Goal: Transaction & Acquisition: Purchase product/service

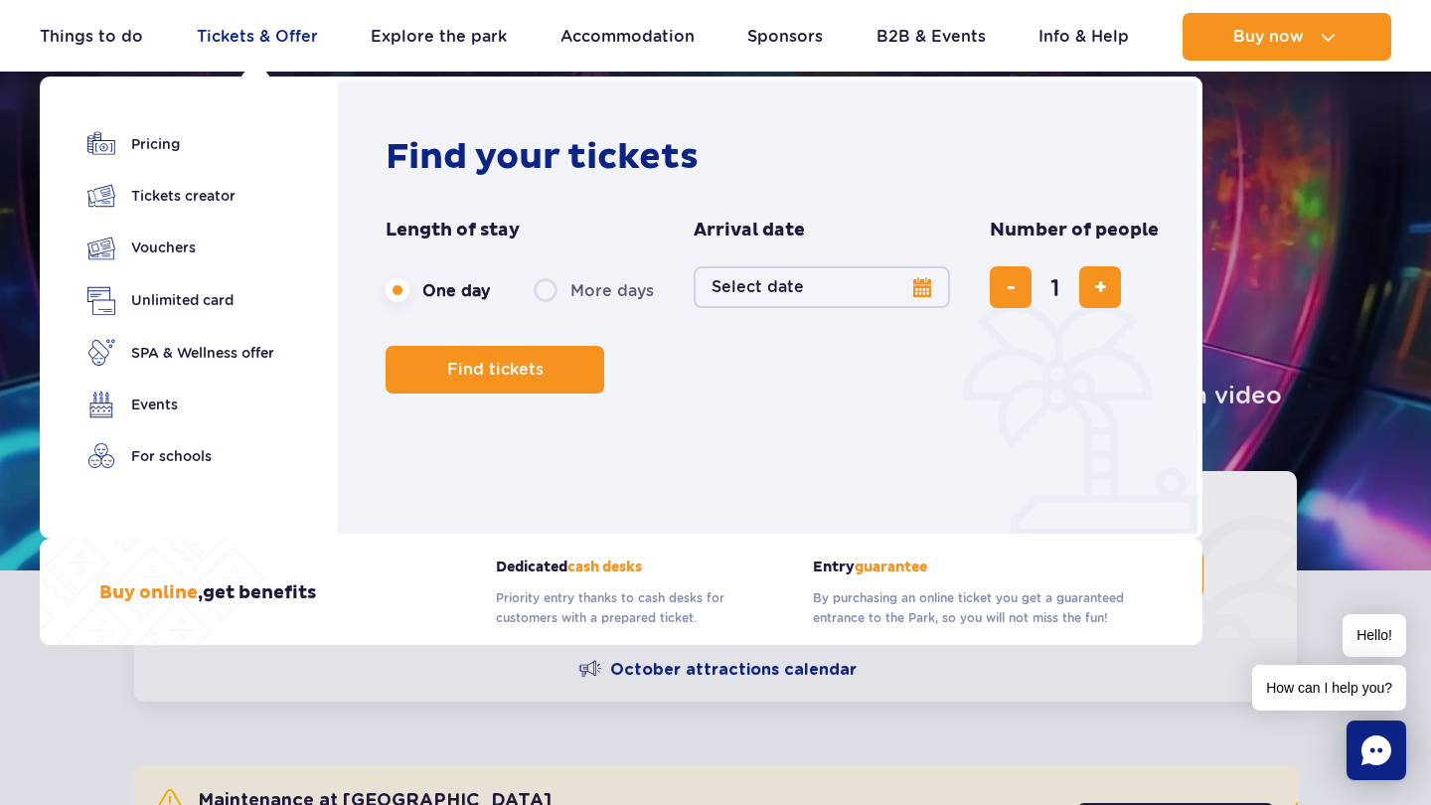
click at [230, 46] on link "Tickets & Offer" at bounding box center [257, 37] width 121 height 48
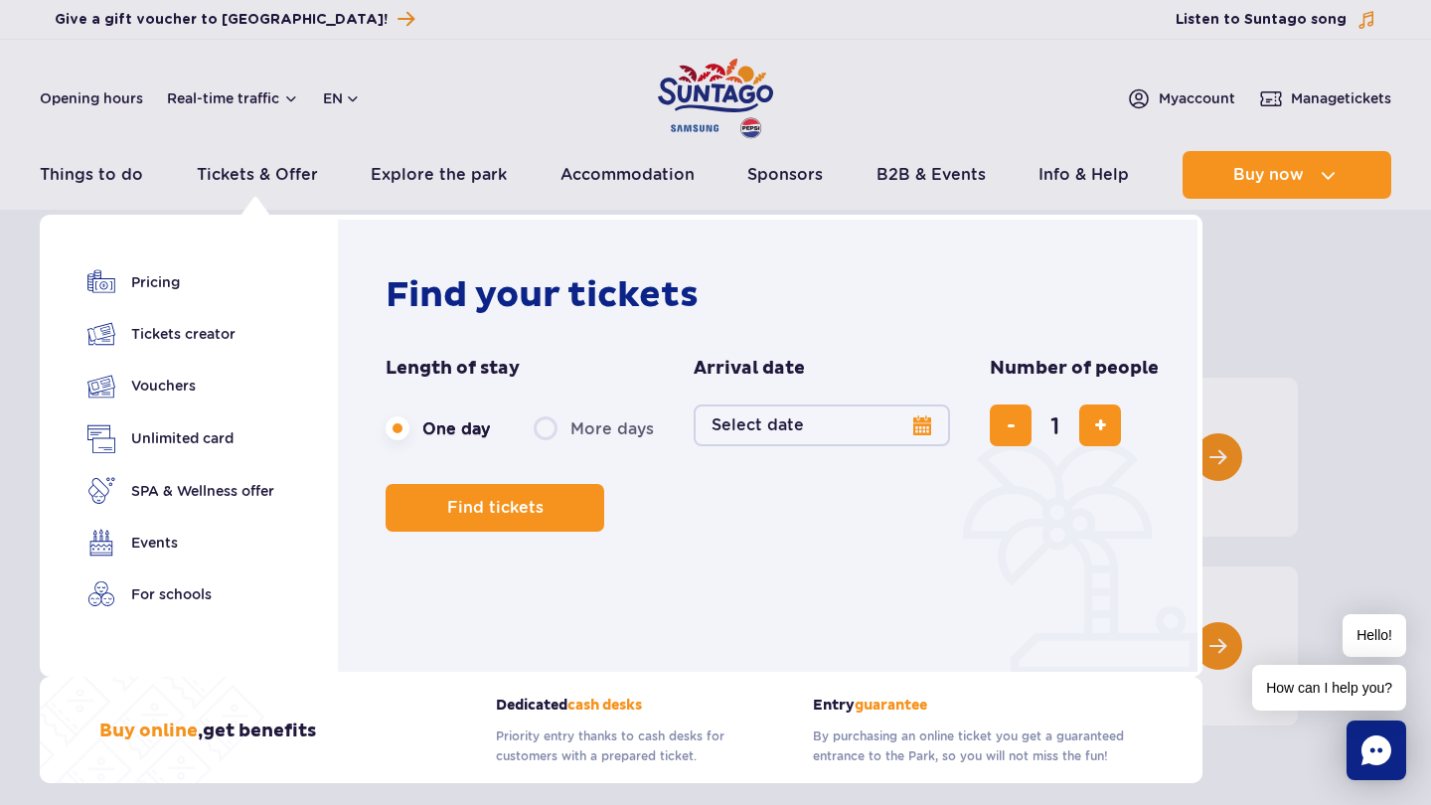
click at [920, 422] on button "Select date" at bounding box center [821, 425] width 256 height 42
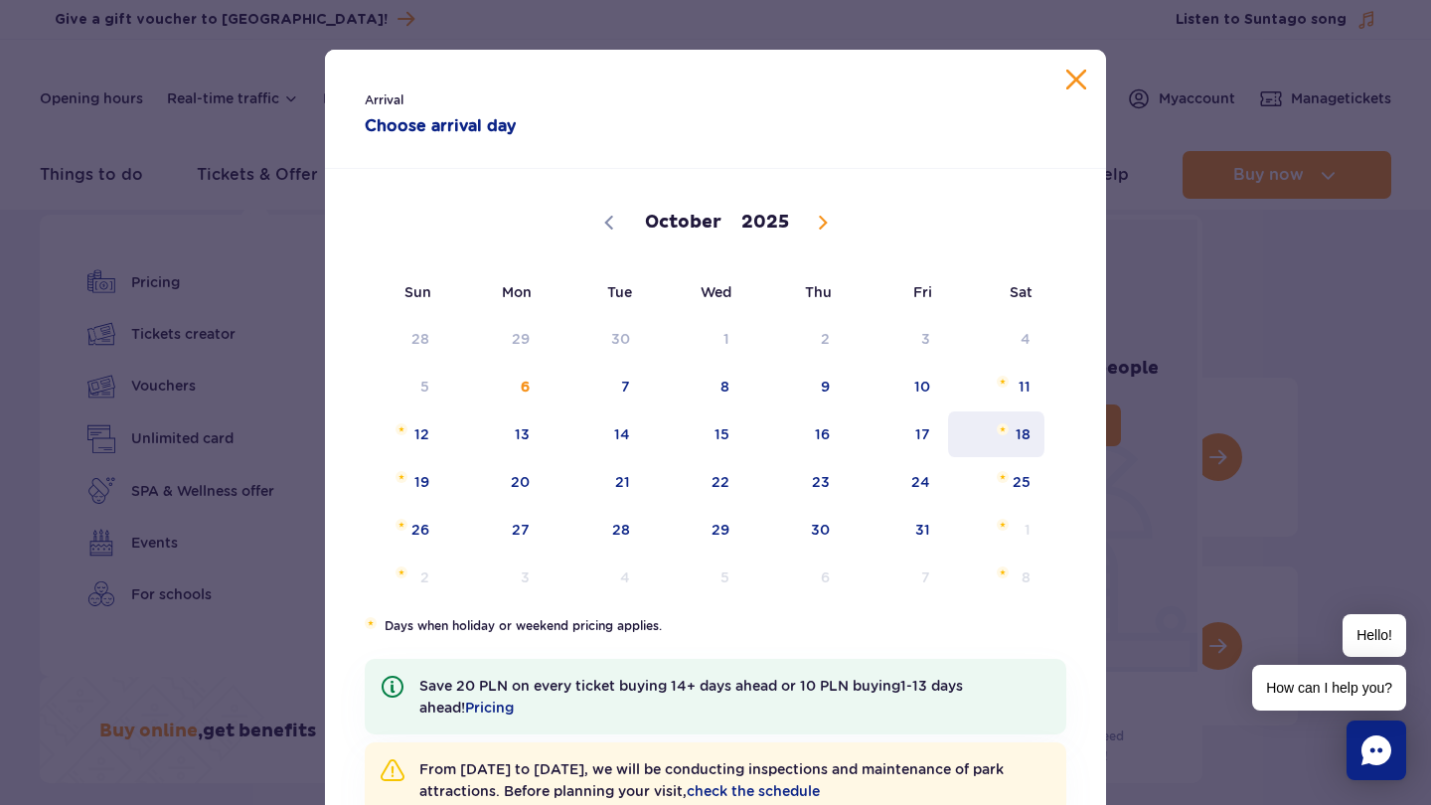
click at [1024, 437] on span "18" at bounding box center [996, 434] width 100 height 46
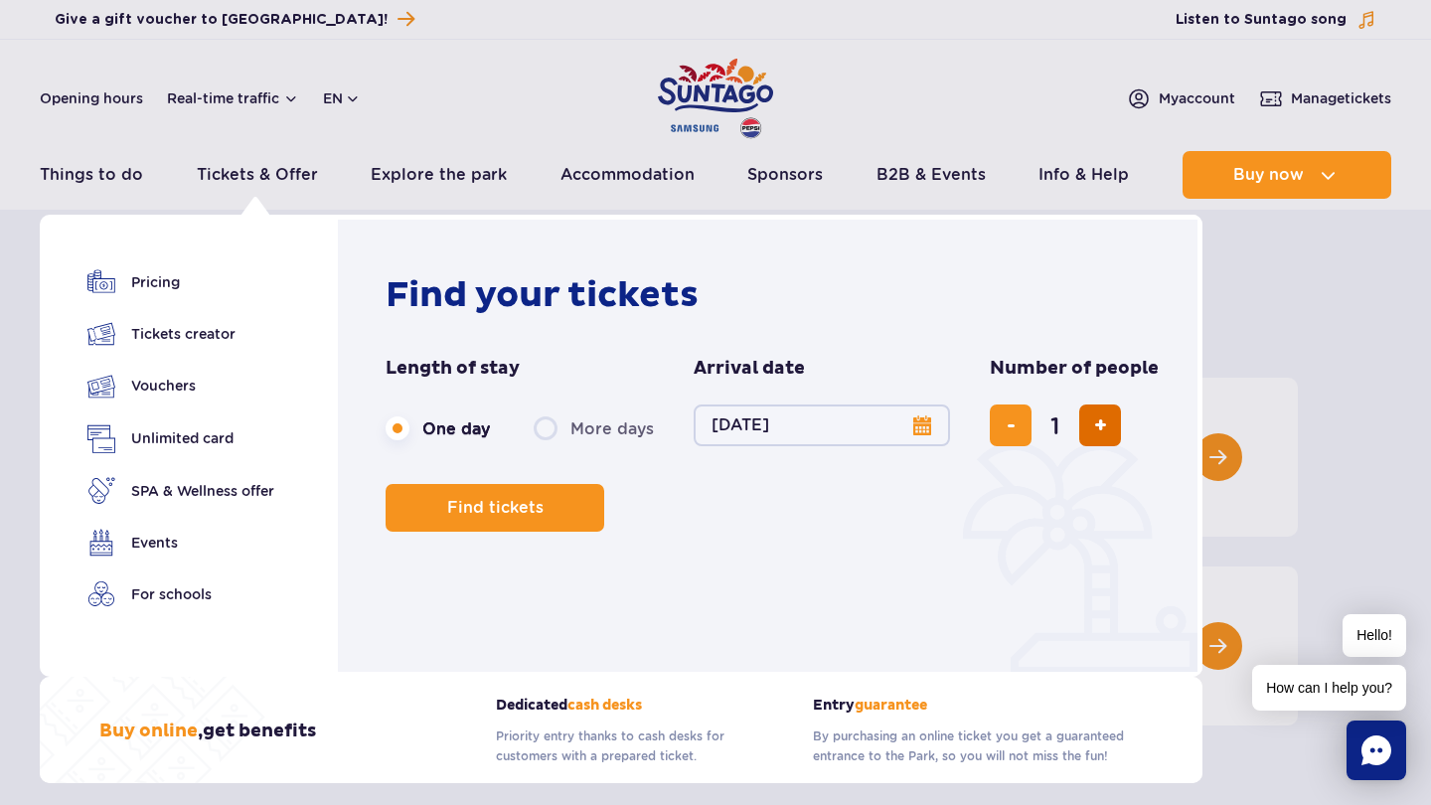
click at [1097, 425] on span "add ticket" at bounding box center [1100, 425] width 13 height 0
type input "2"
click at [1097, 425] on span "add ticket" at bounding box center [1100, 425] width 13 height 0
type input "3"
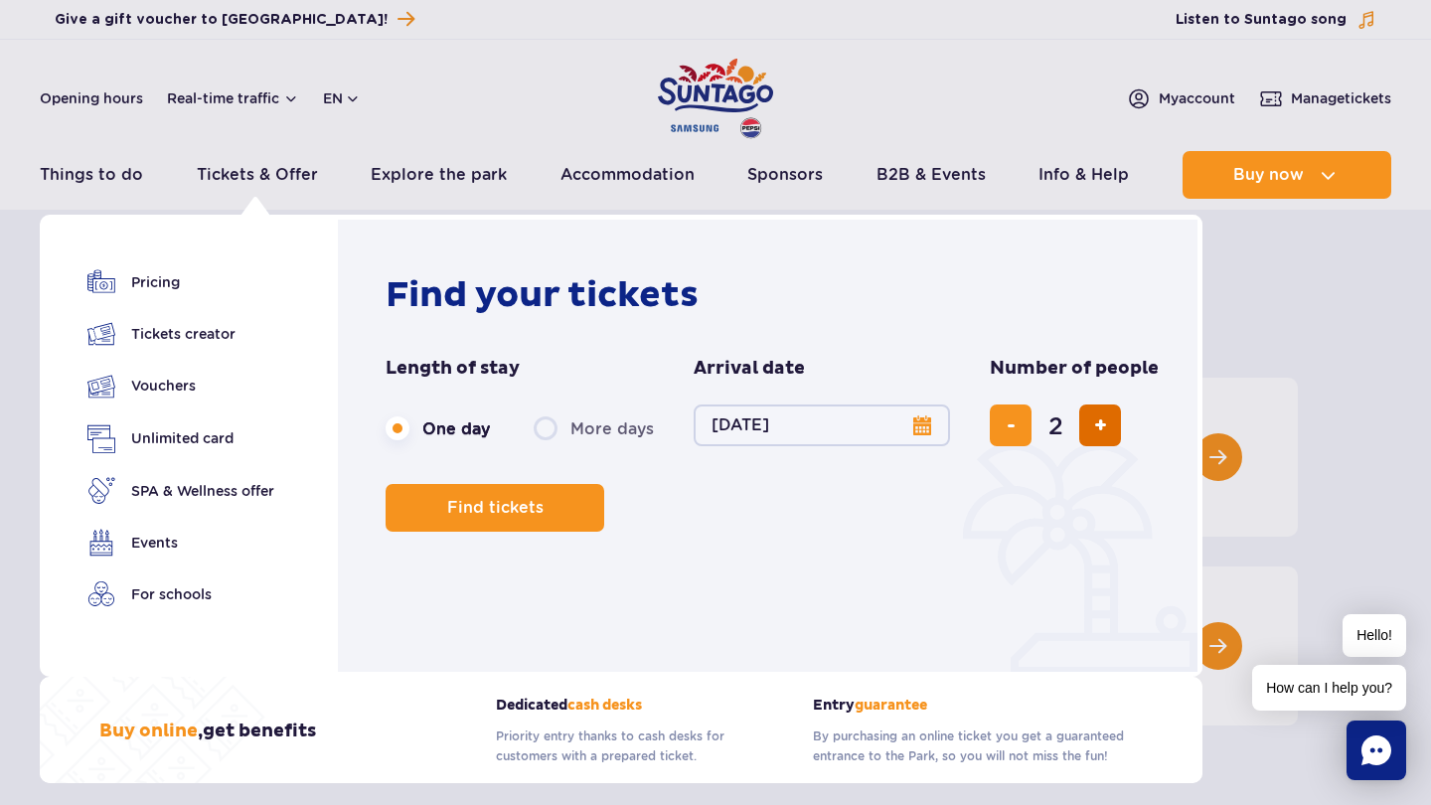
type input "3"
click at [1097, 425] on span "add ticket" at bounding box center [1100, 425] width 13 height 0
type input "4"
click at [510, 498] on button "Find tickets" at bounding box center [494, 508] width 219 height 48
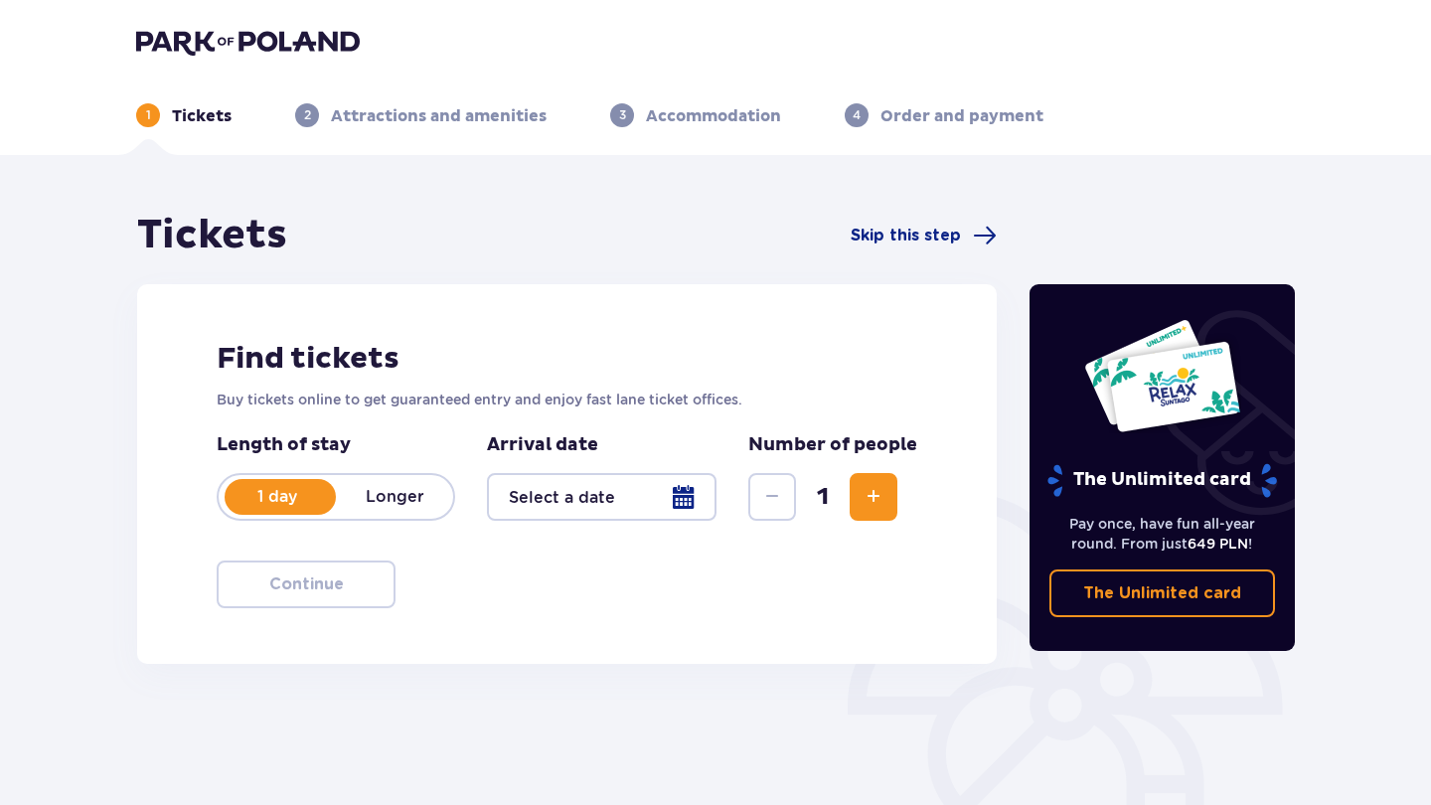
type input "[DATE]"
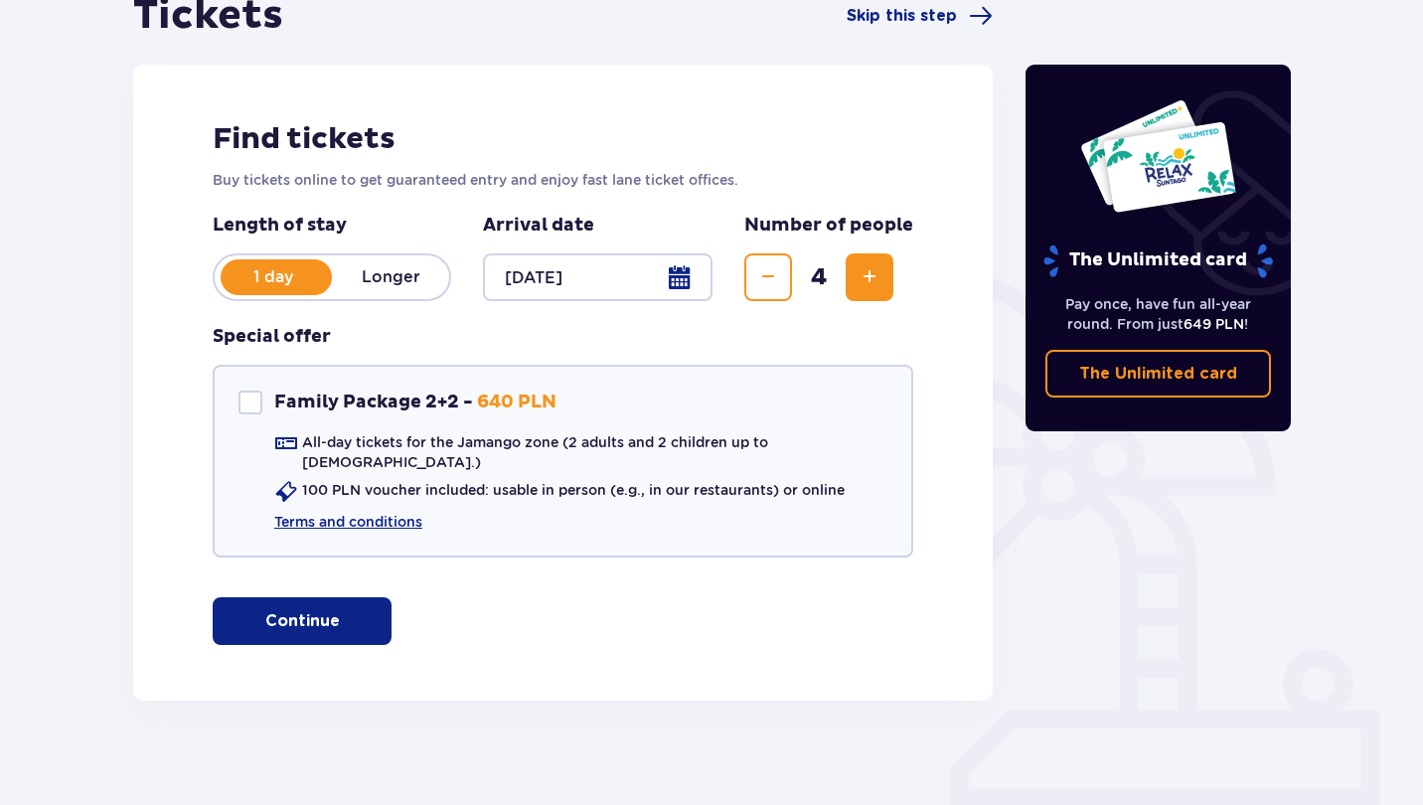
scroll to position [219, 0]
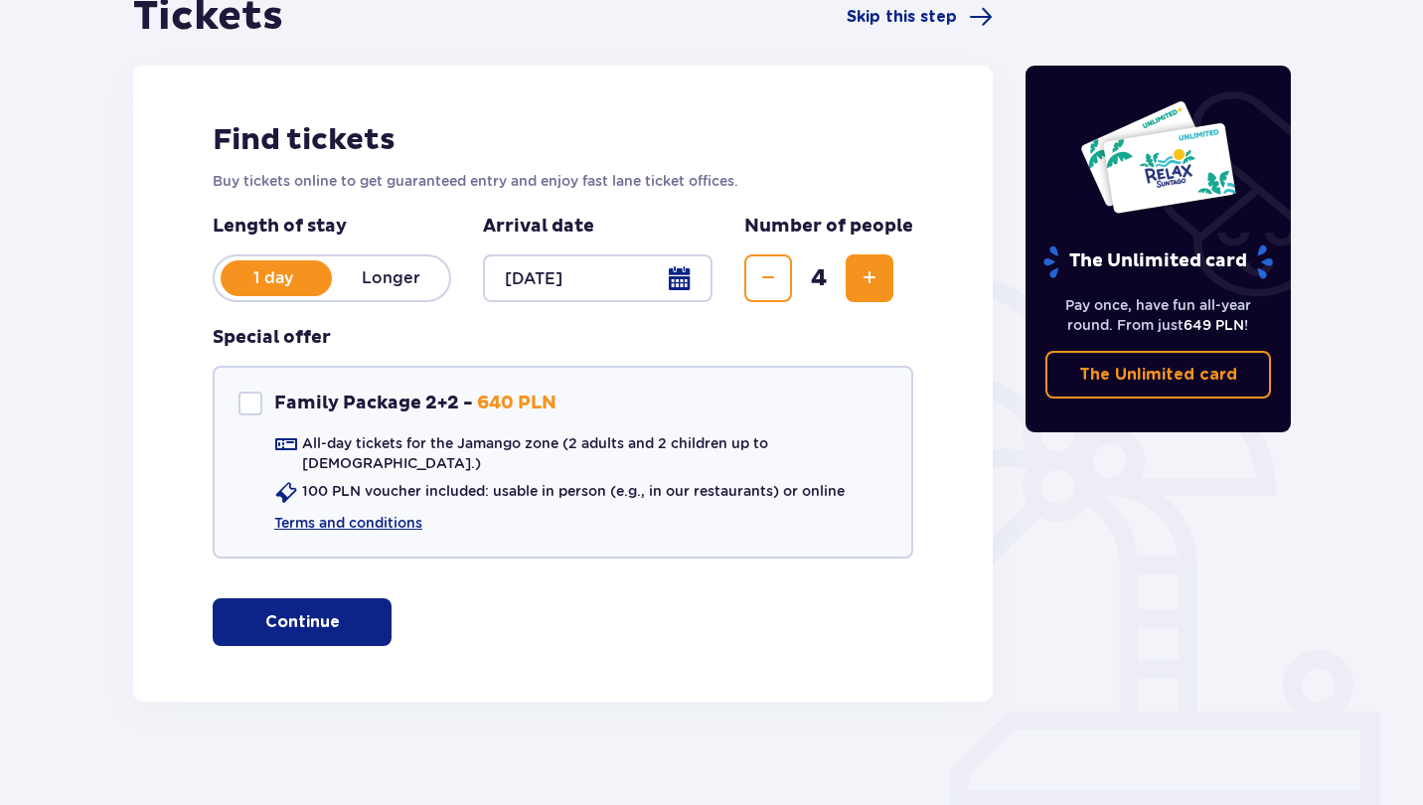
click at [356, 598] on button "Continue" at bounding box center [302, 622] width 179 height 48
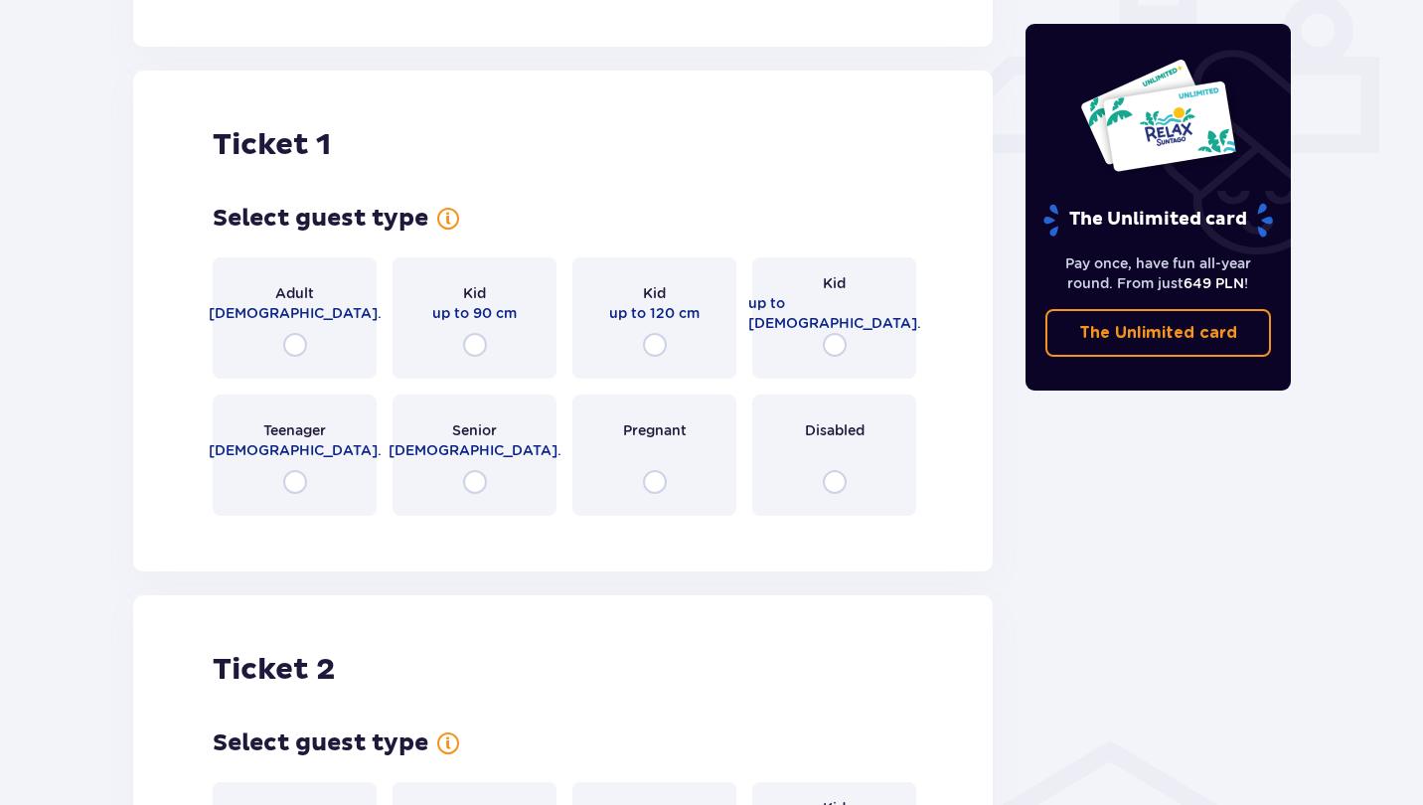
scroll to position [874, 0]
click at [295, 332] on input "radio" at bounding box center [295, 344] width 24 height 24
radio input "true"
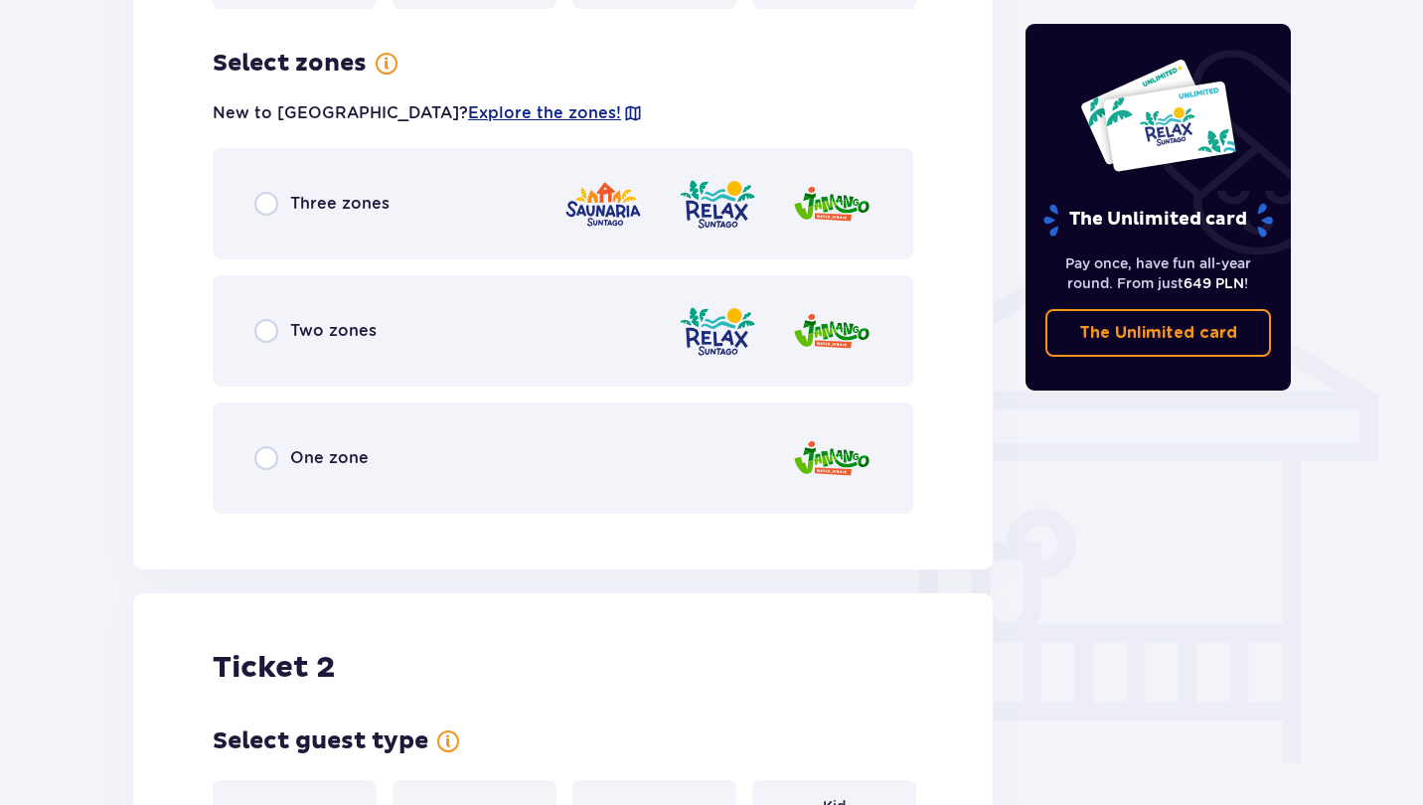
scroll to position [1389, 0]
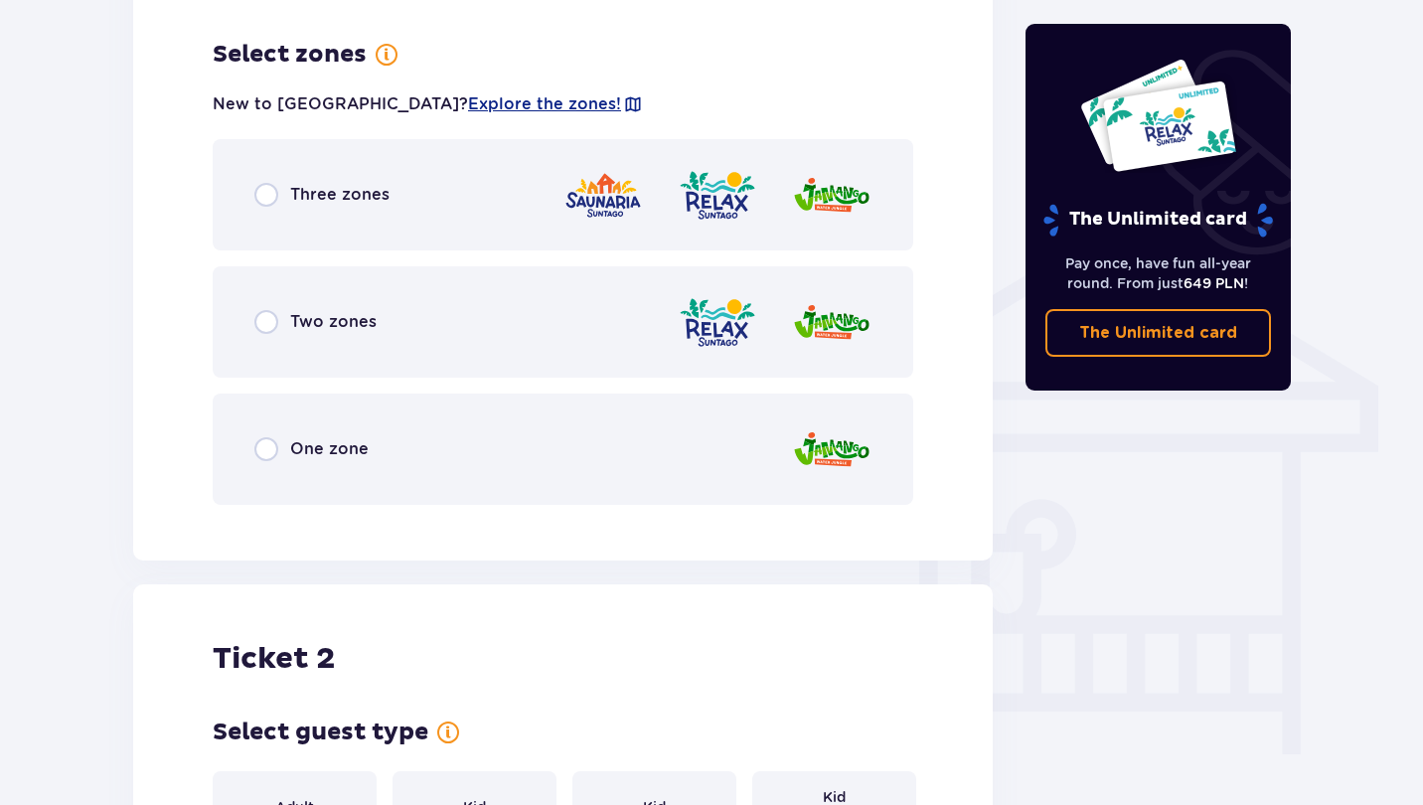
click at [271, 183] on input "radio" at bounding box center [266, 195] width 24 height 24
radio input "true"
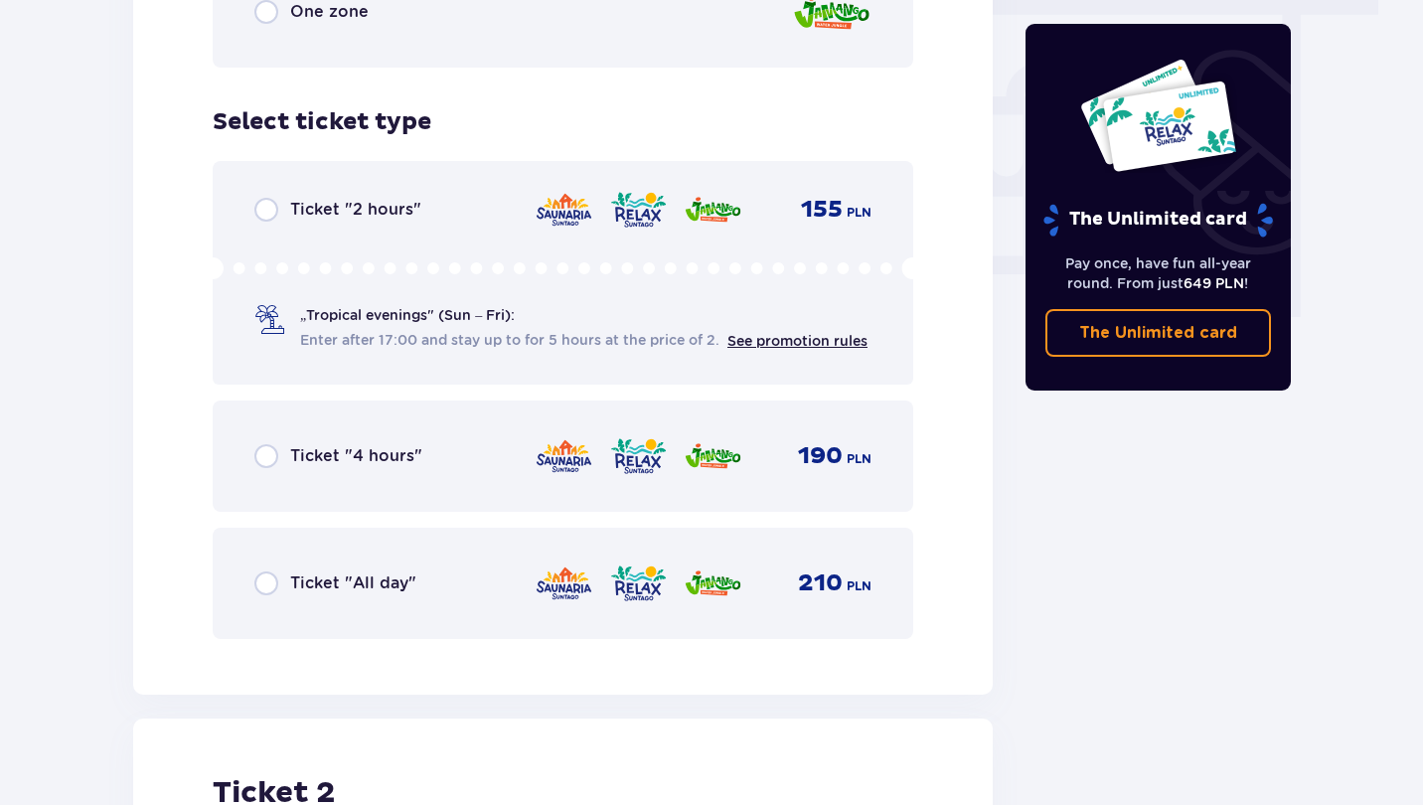
scroll to position [1834, 0]
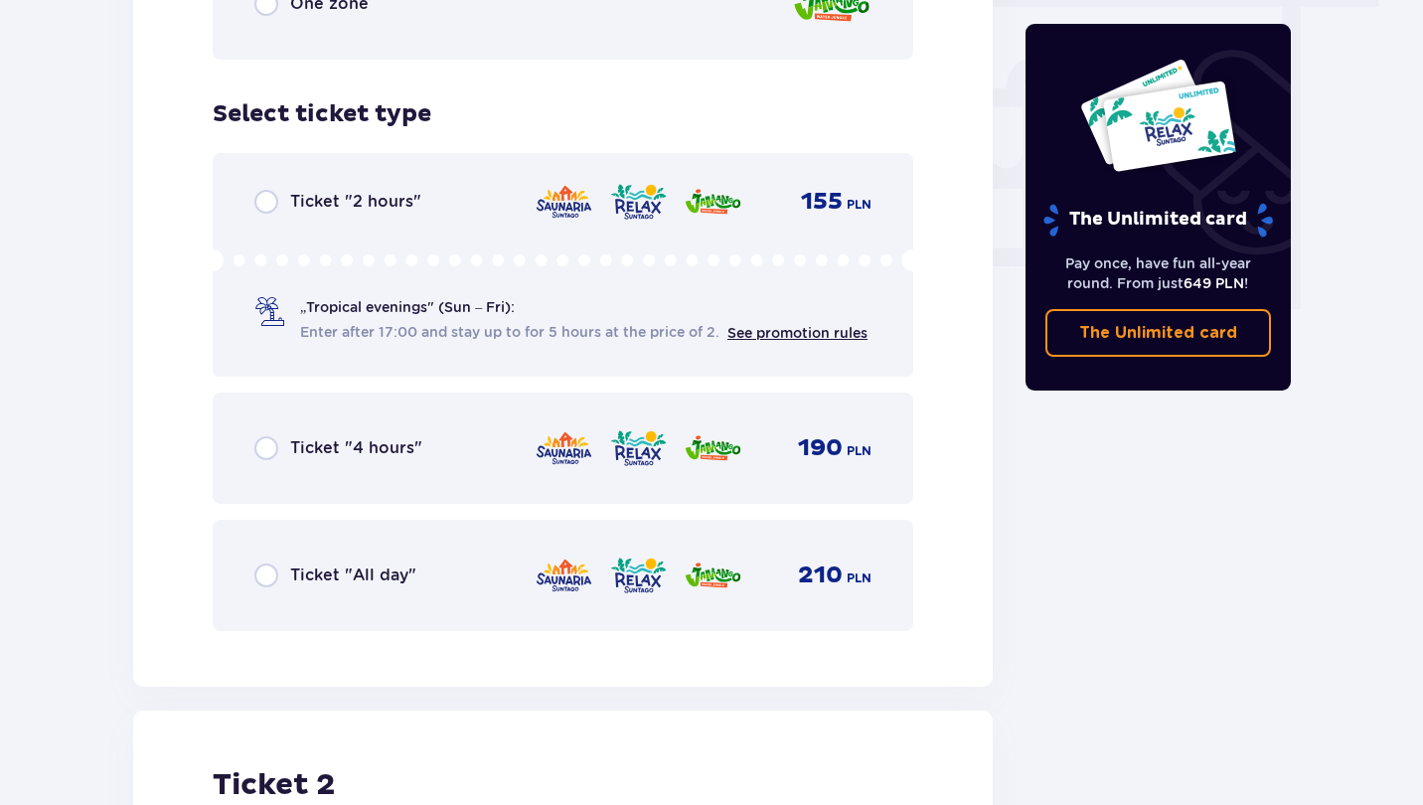
click at [258, 569] on input "radio" at bounding box center [266, 575] width 24 height 24
radio input "true"
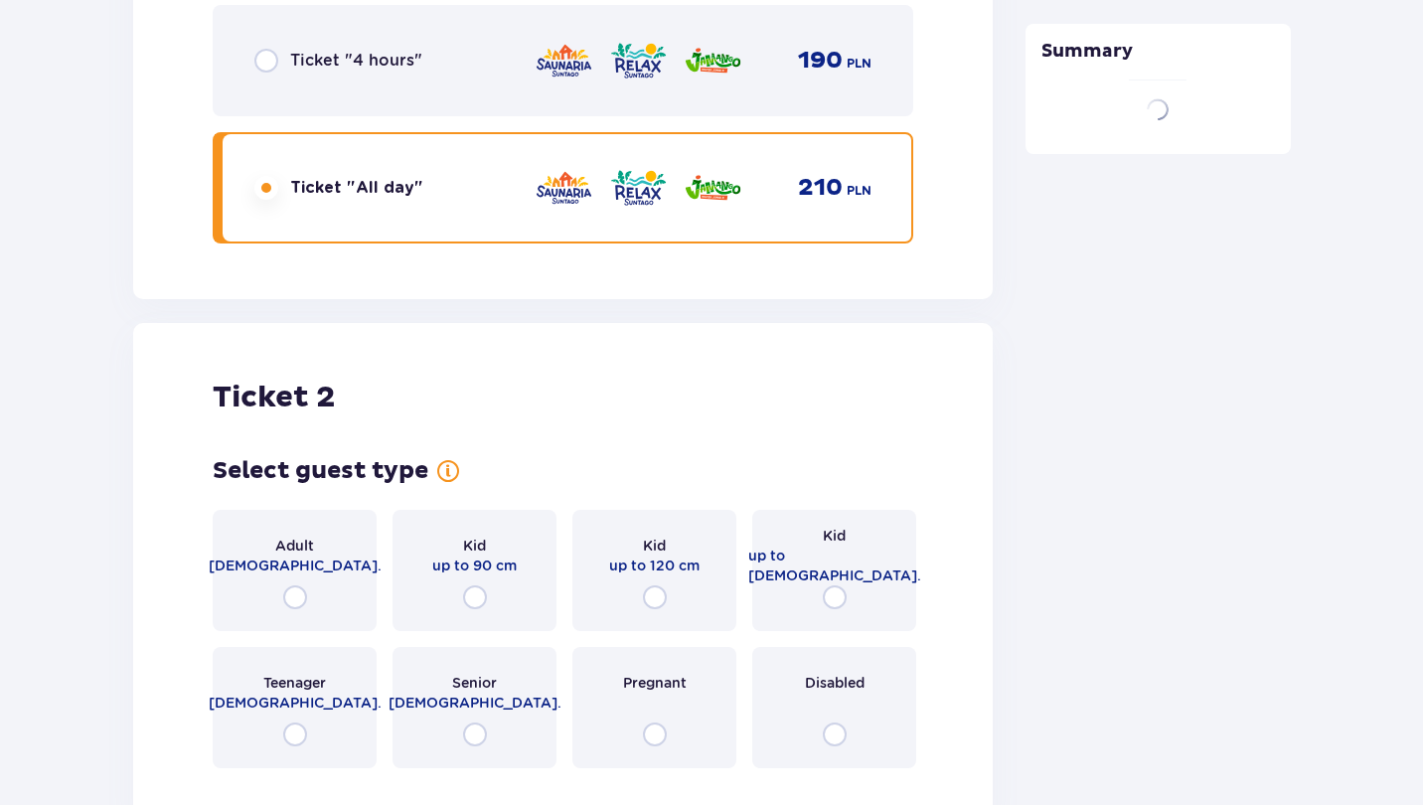
scroll to position [2505, 0]
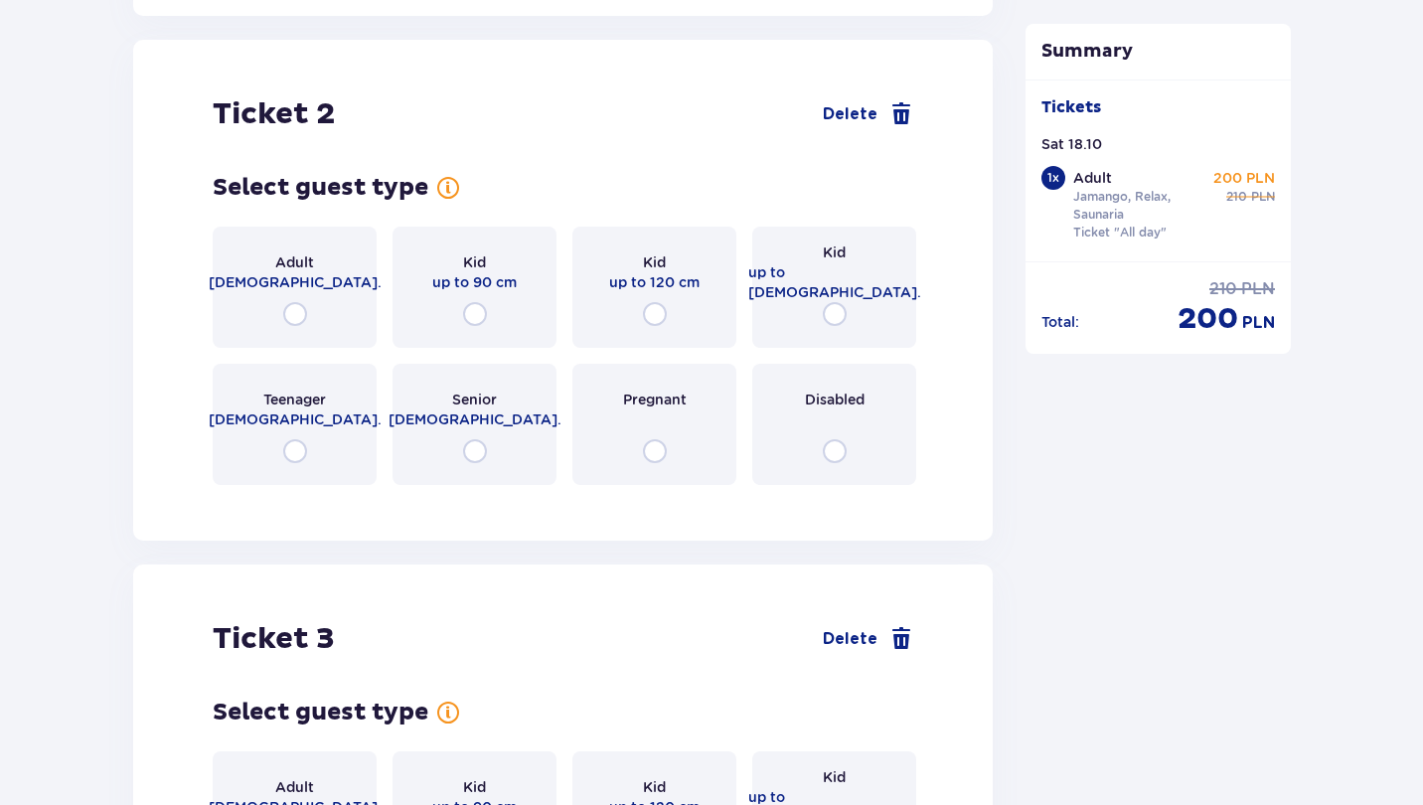
click at [298, 302] on input "radio" at bounding box center [295, 314] width 24 height 24
radio input "true"
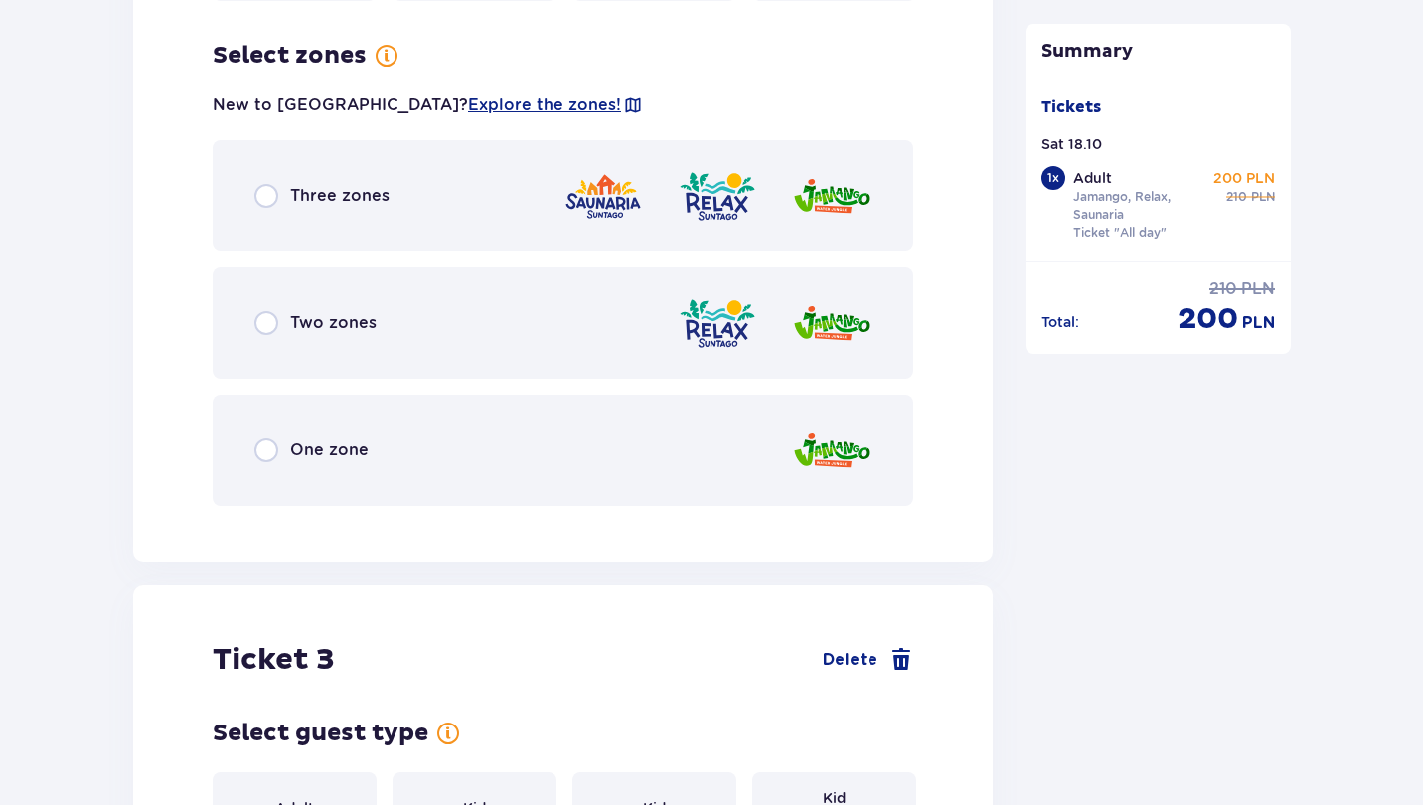
scroll to position [2989, 0]
click at [270, 183] on input "radio" at bounding box center [266, 195] width 24 height 24
radio input "true"
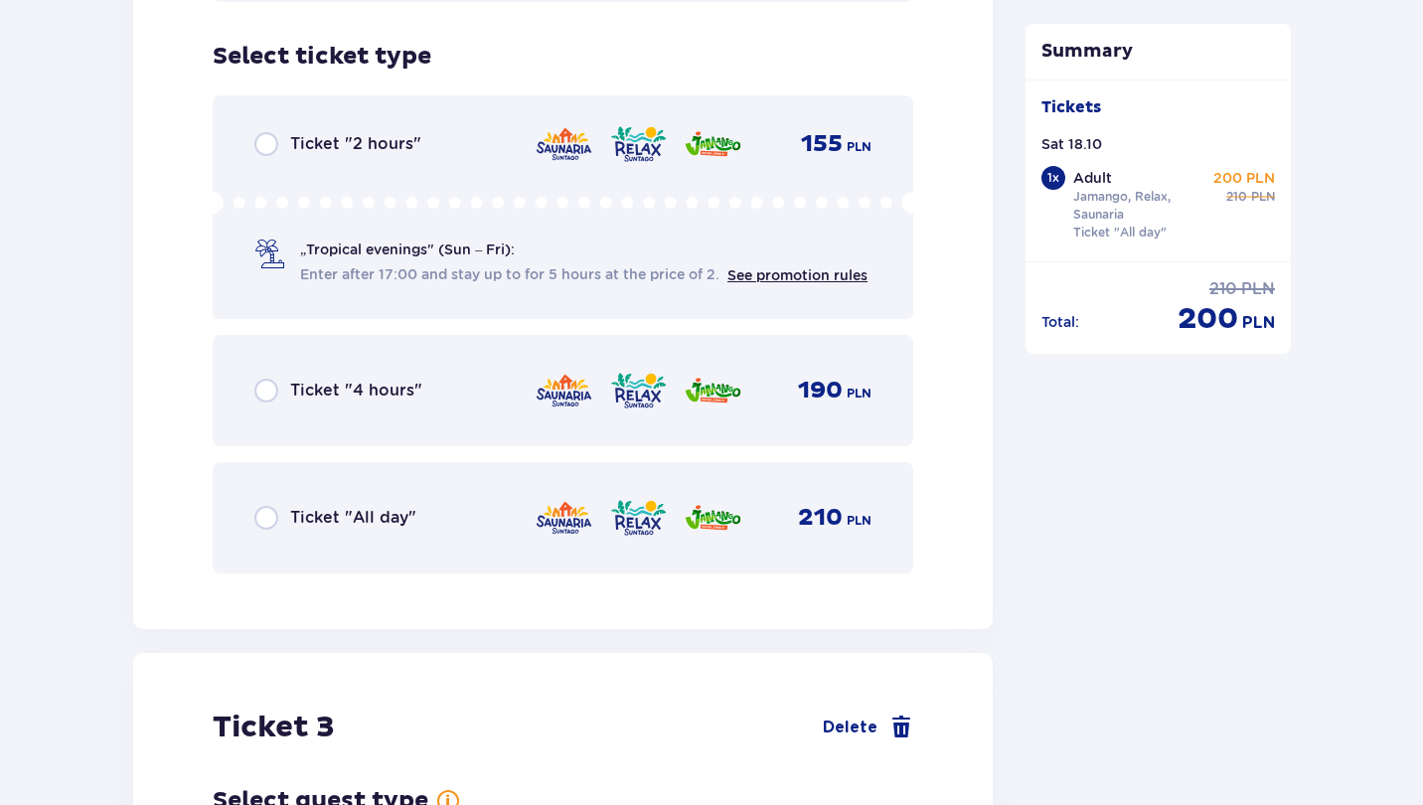
scroll to position [3494, 0]
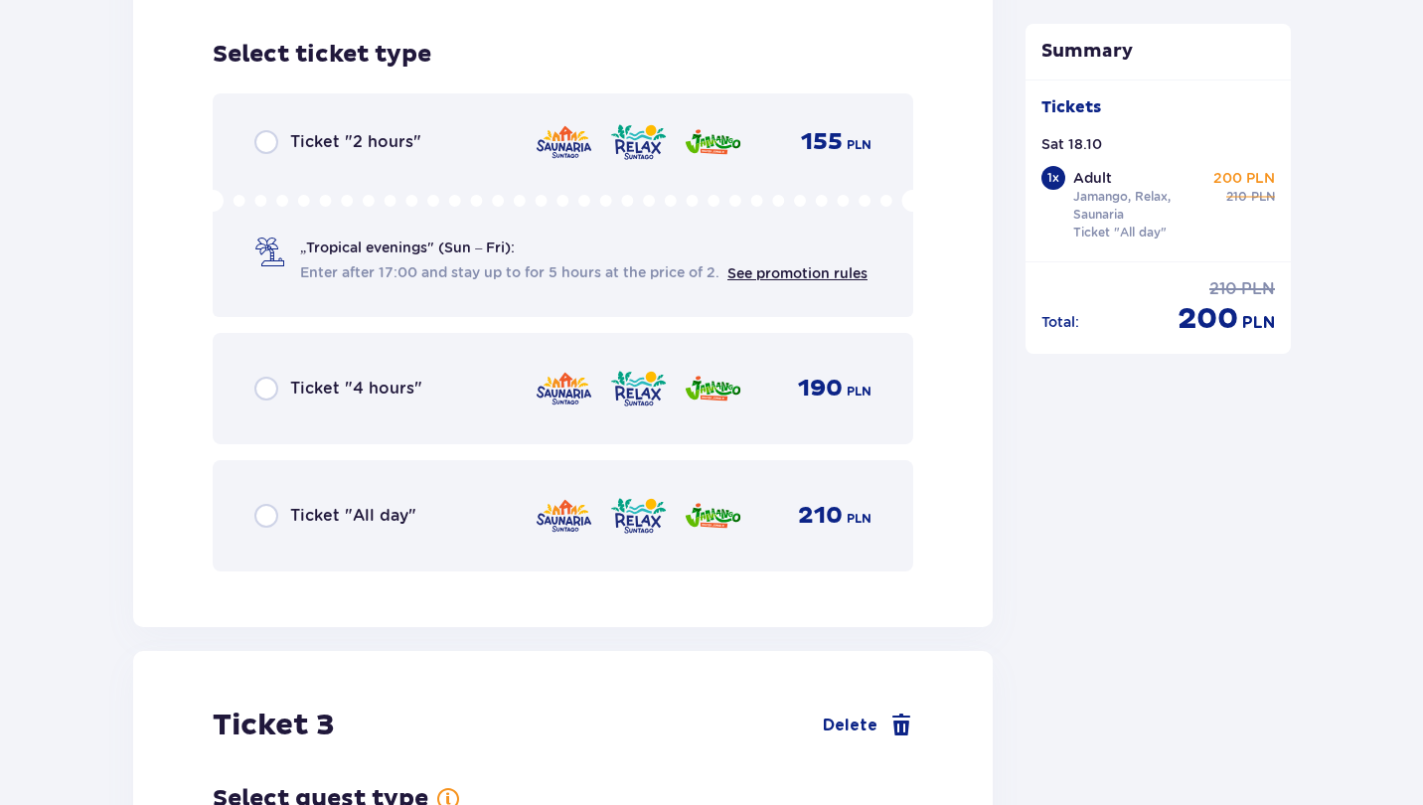
click at [264, 504] on input "radio" at bounding box center [266, 516] width 24 height 24
radio input "true"
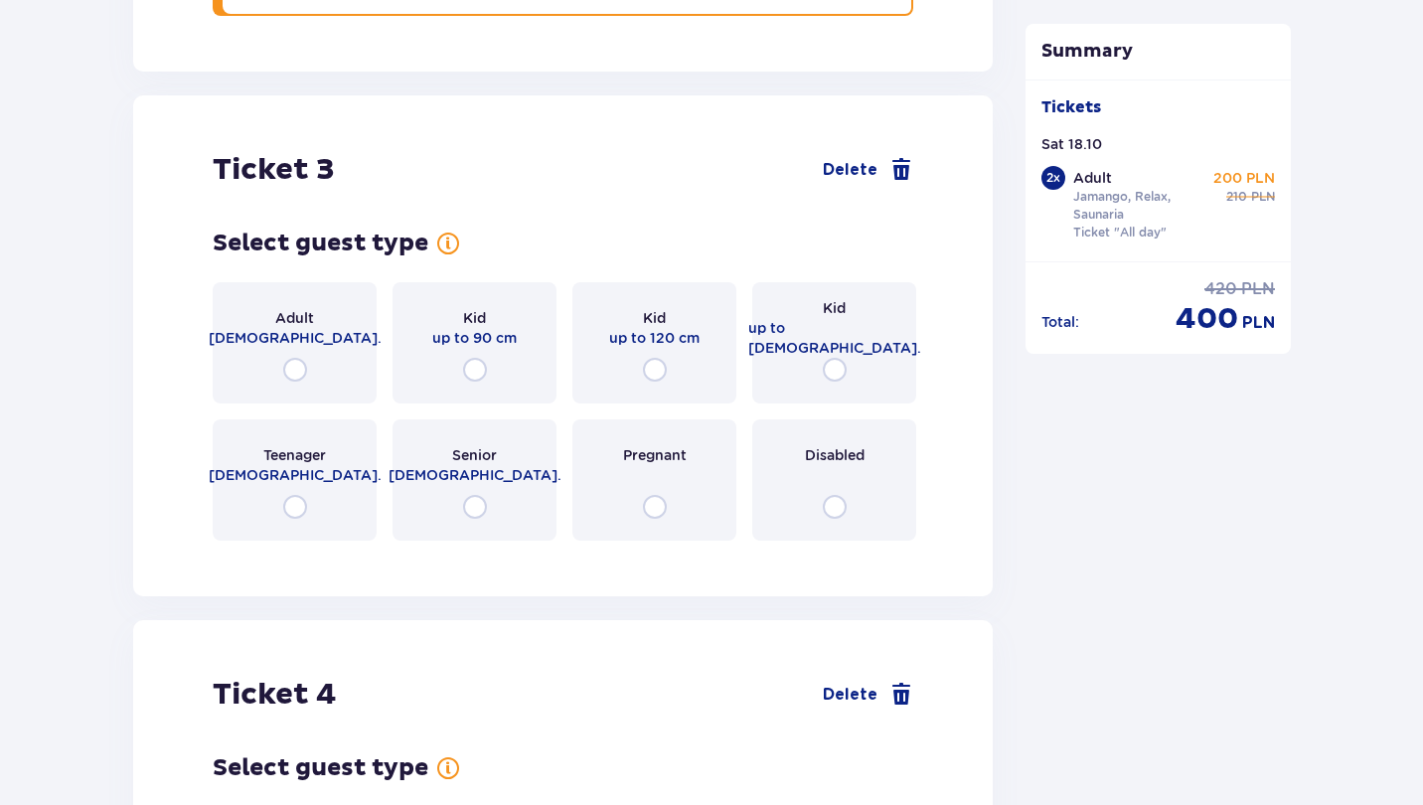
scroll to position [4105, 0]
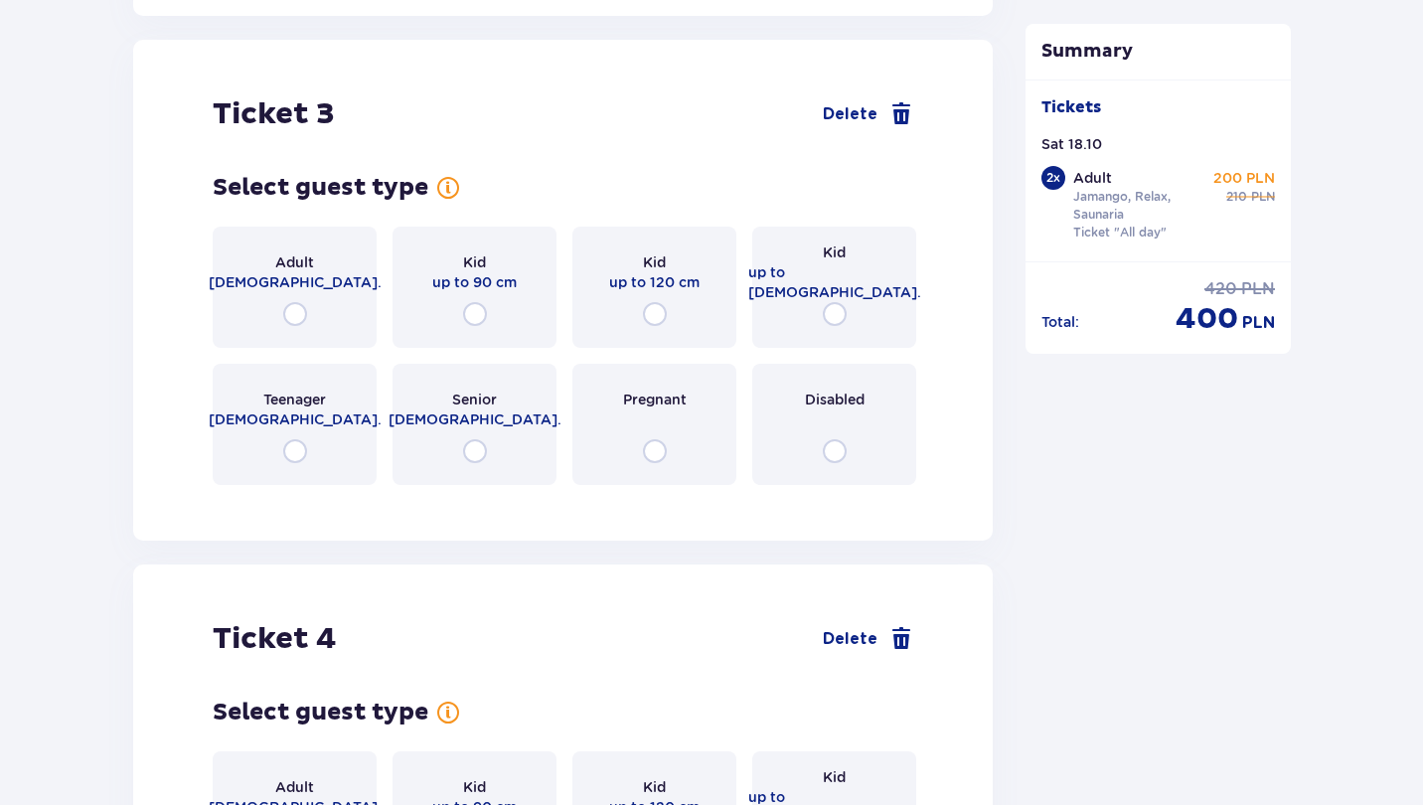
click at [294, 439] on input "radio" at bounding box center [295, 451] width 24 height 24
radio input "true"
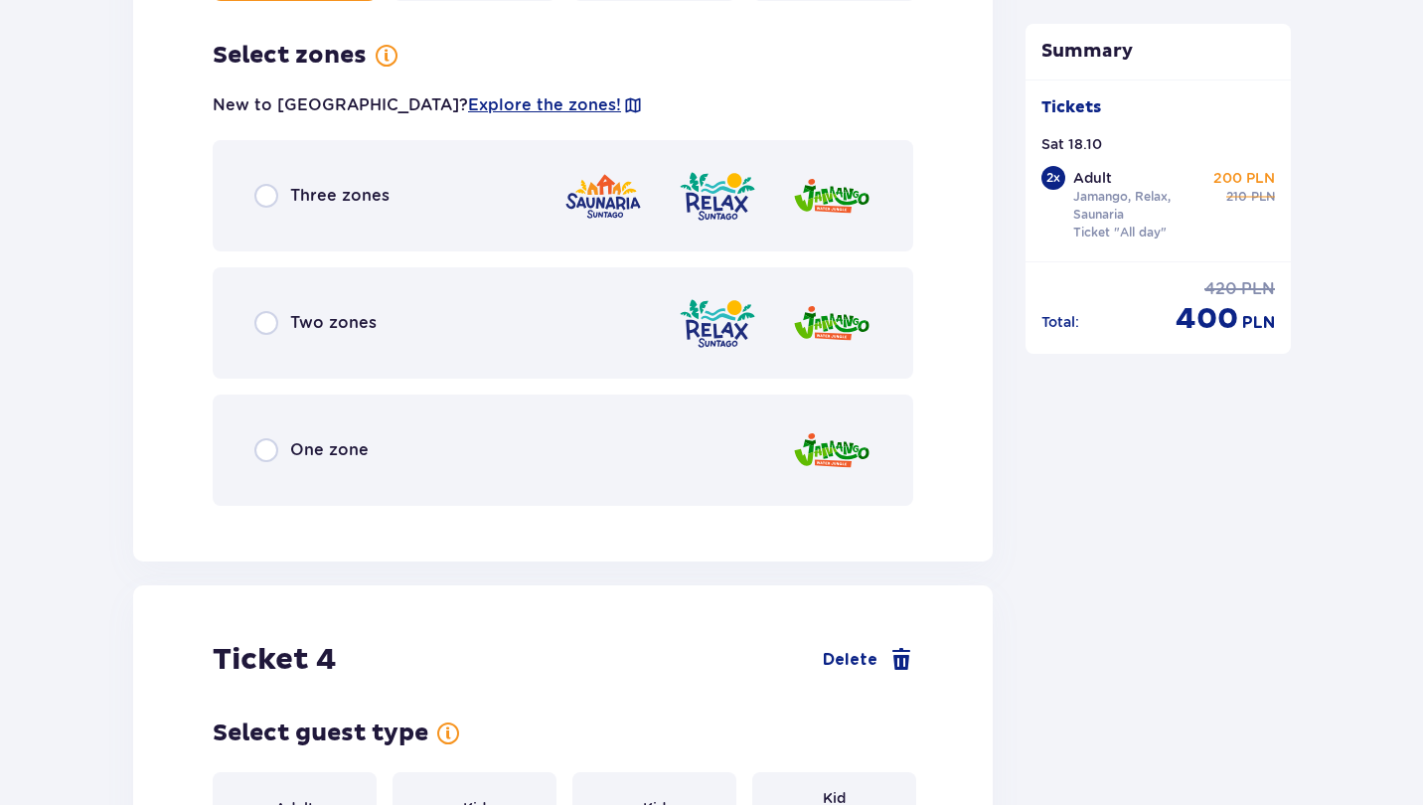
scroll to position [4590, 0]
click at [250, 197] on div "Three zones" at bounding box center [563, 194] width 700 height 111
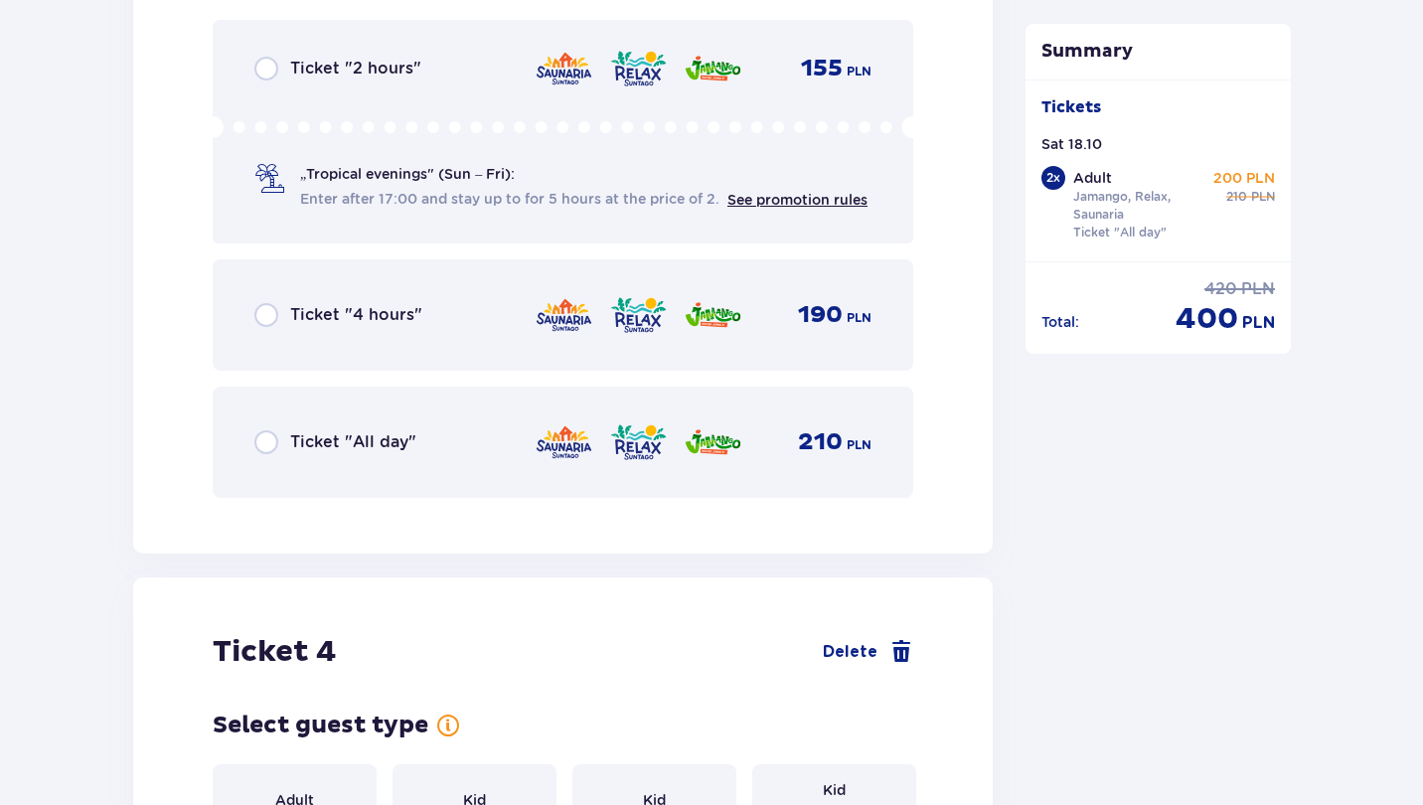
click at [262, 430] on input "radio" at bounding box center [266, 442] width 24 height 24
radio input "true"
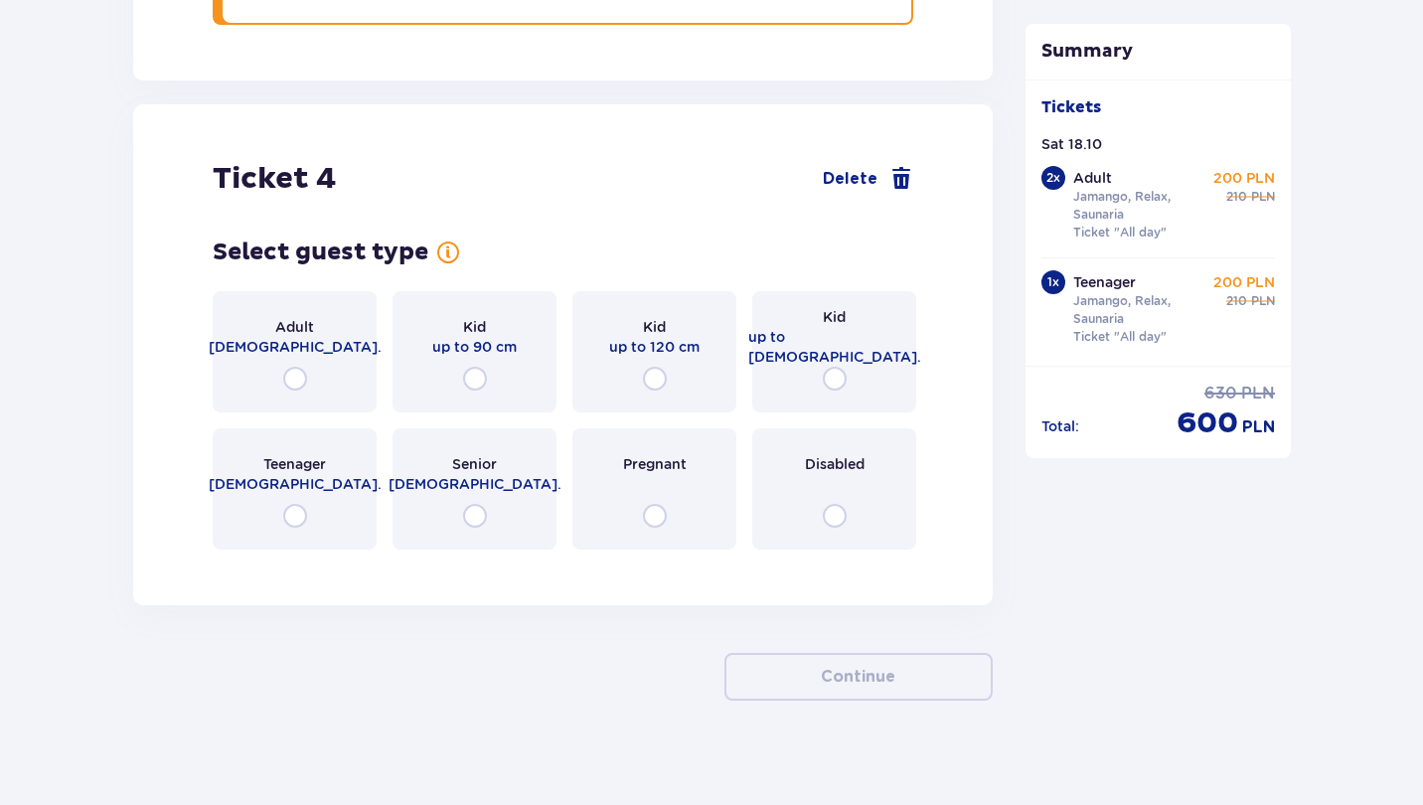
scroll to position [5640, 0]
click at [298, 505] on input "radio" at bounding box center [295, 517] width 24 height 24
radio input "true"
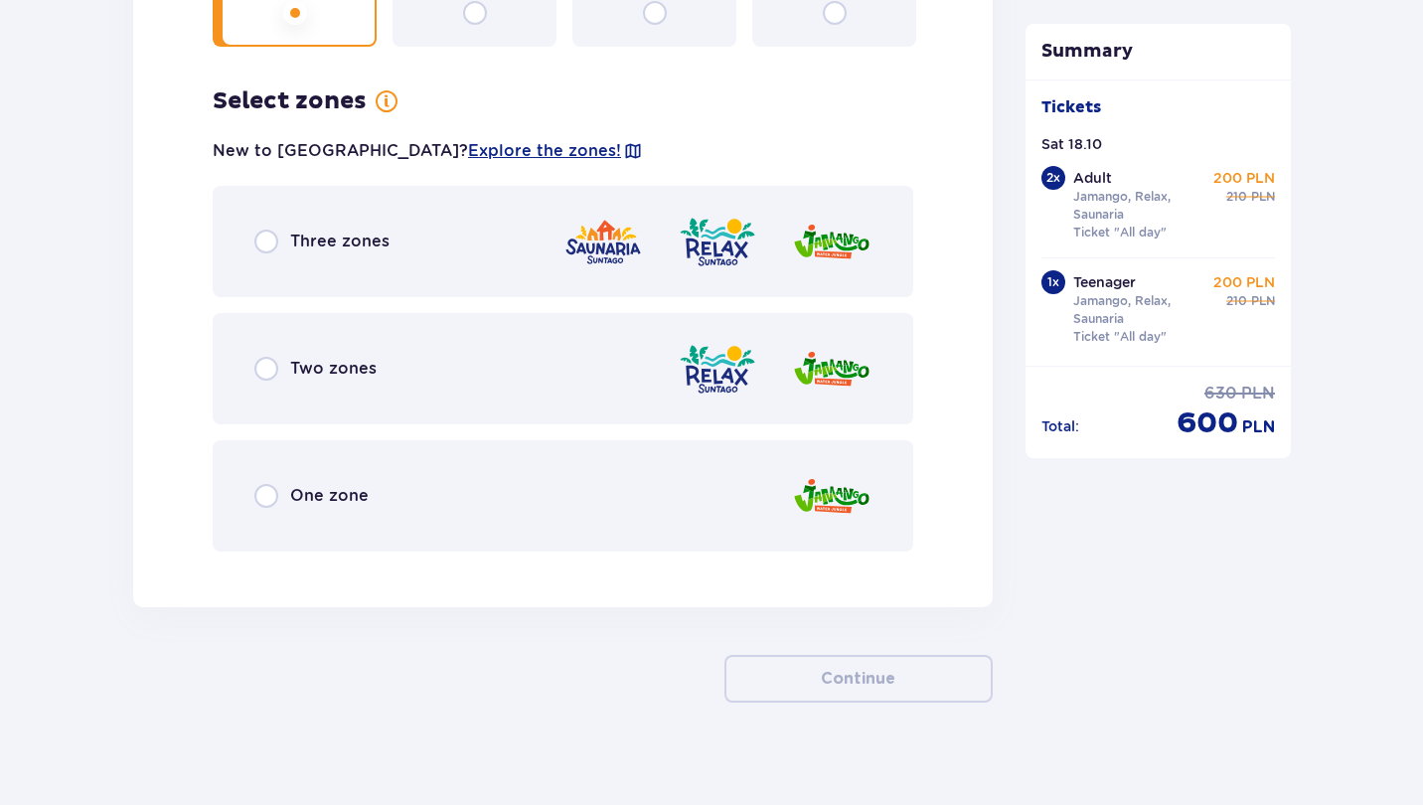
scroll to position [6145, 0]
click at [268, 238] on div "Three zones" at bounding box center [563, 240] width 700 height 111
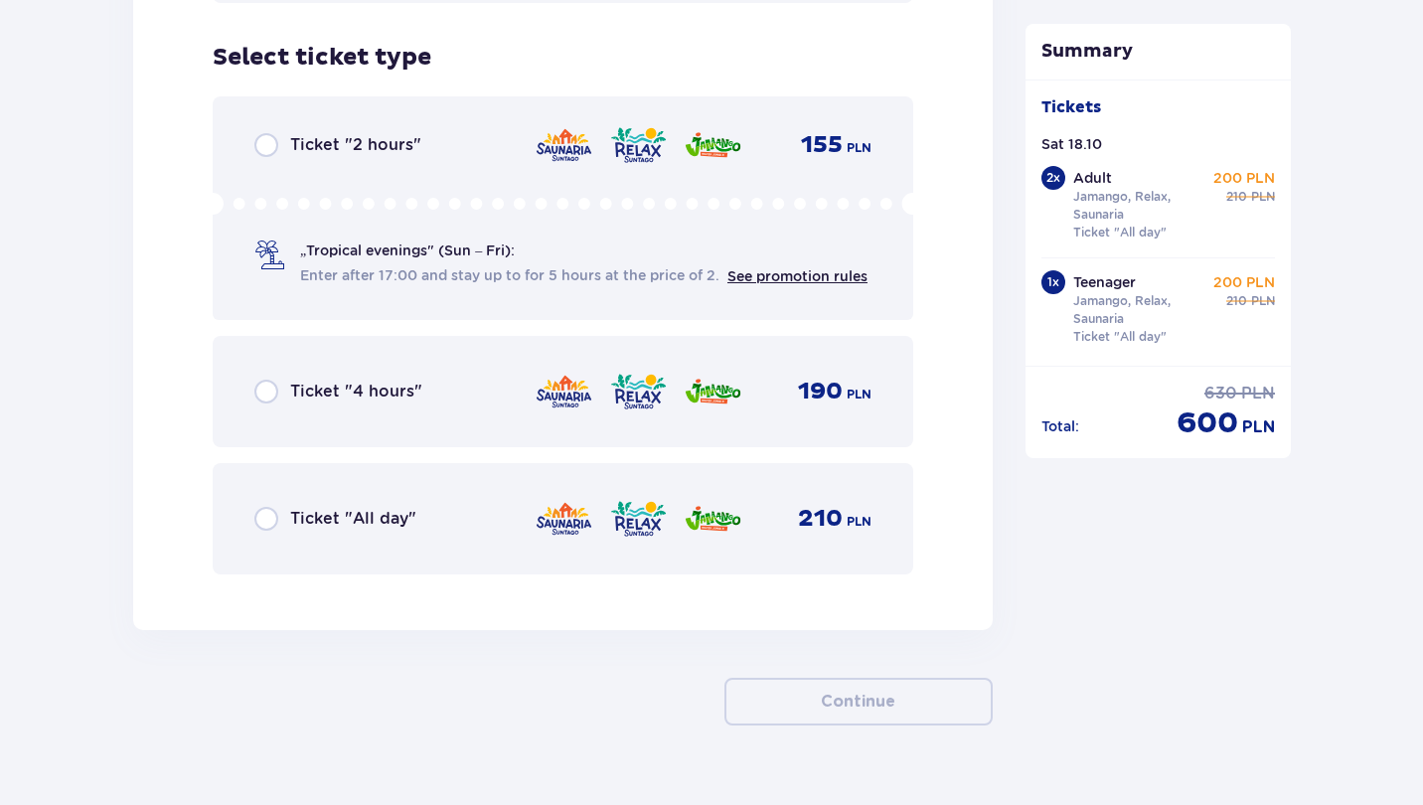
scroll to position [6695, 0]
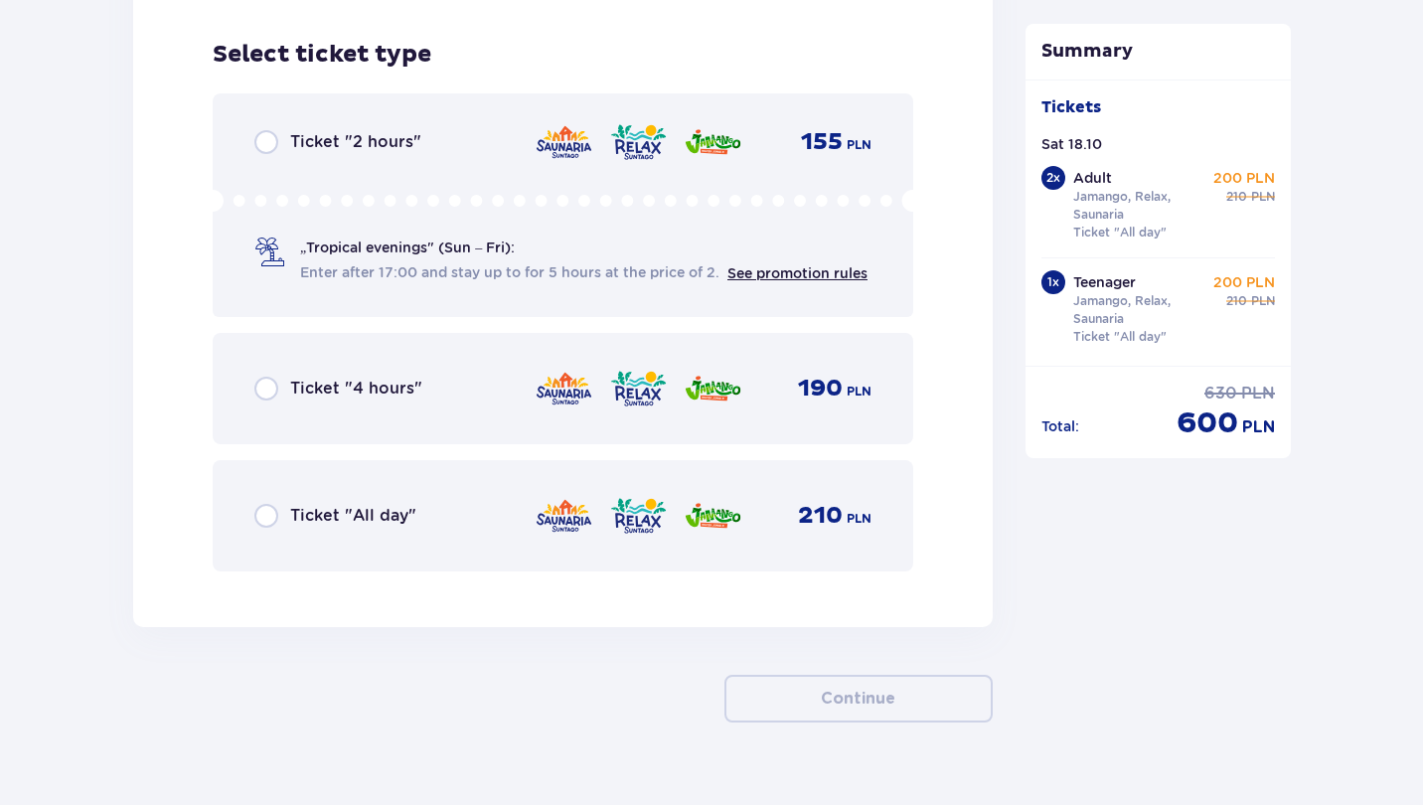
click at [264, 504] on input "radio" at bounding box center [266, 516] width 24 height 24
radio input "true"
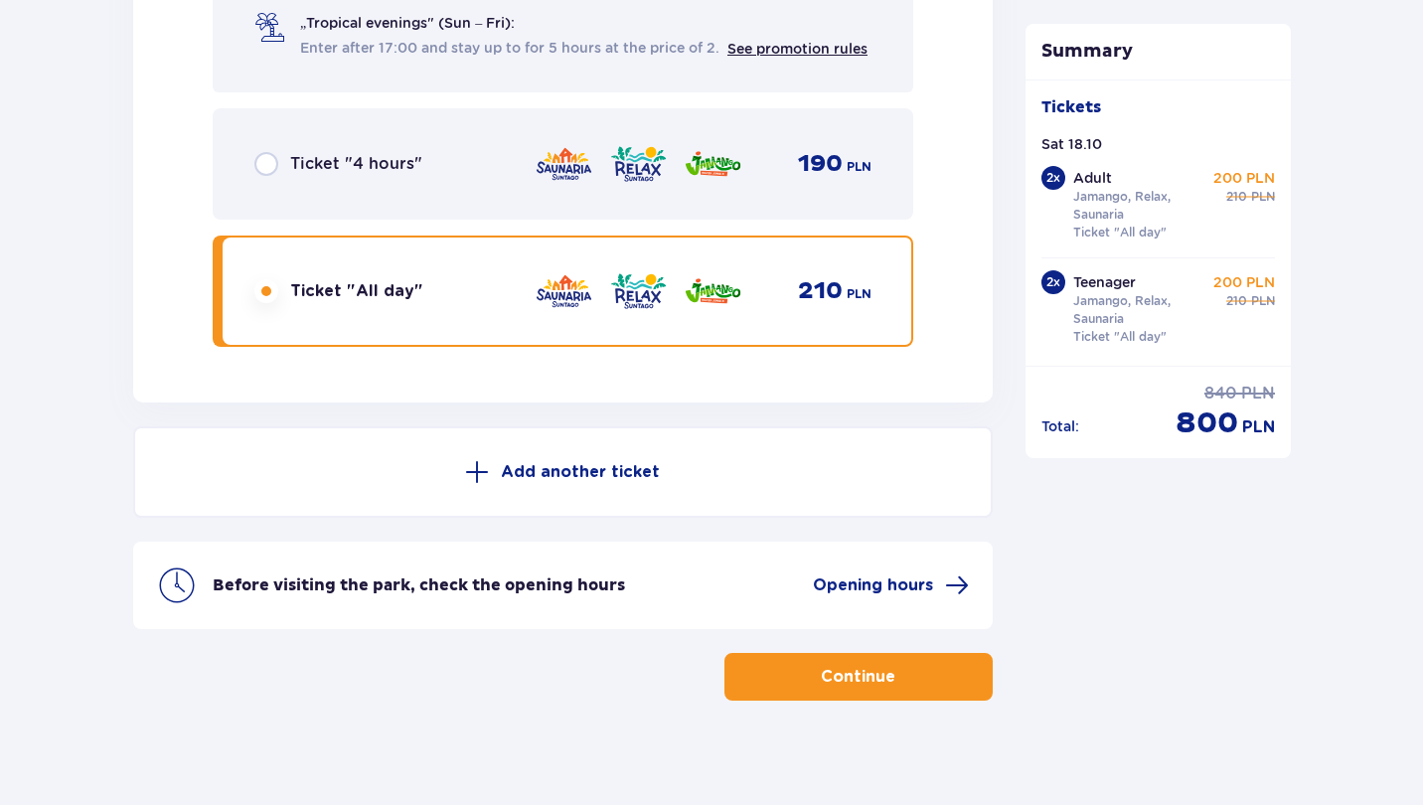
scroll to position [6919, 0]
click at [870, 676] on button "Continue" at bounding box center [858, 678] width 268 height 48
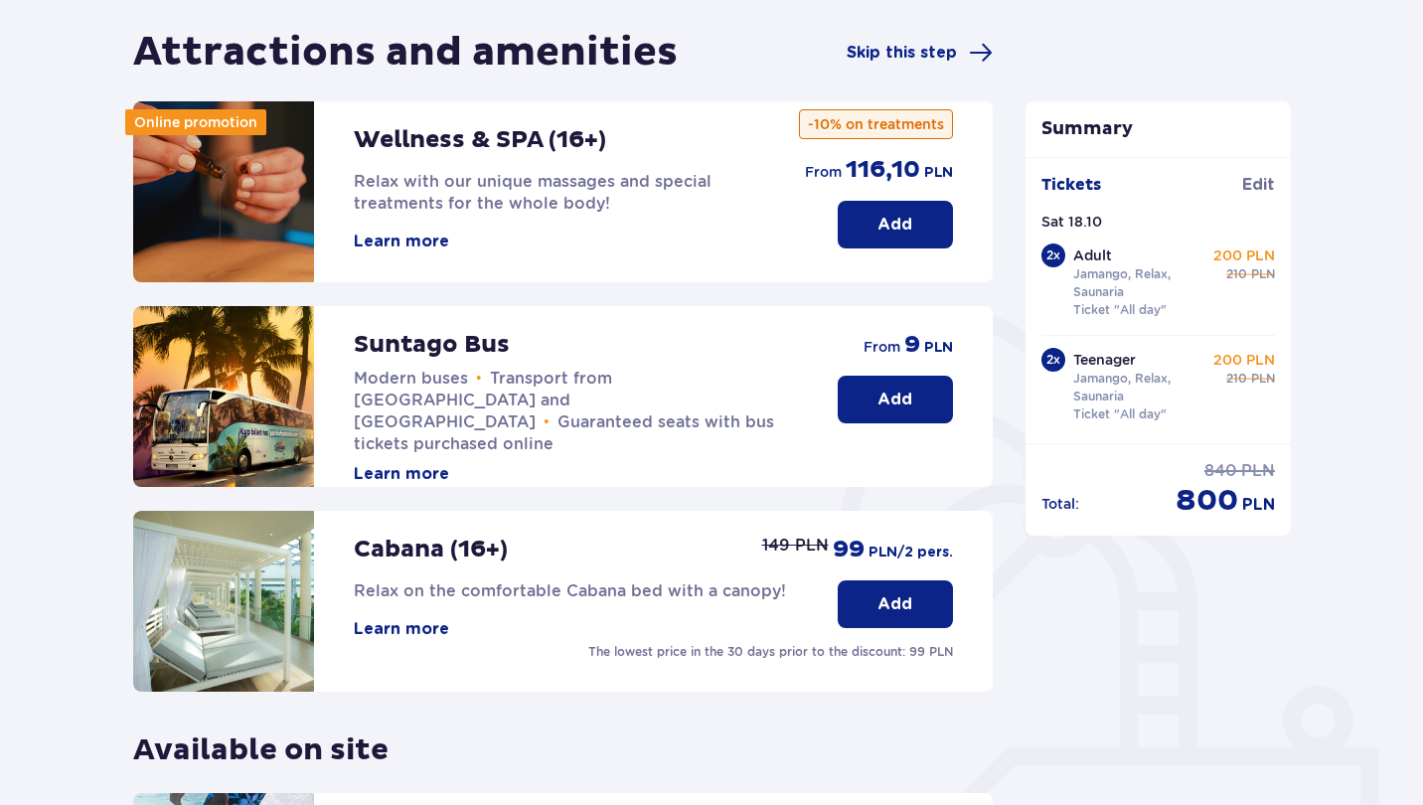
scroll to position [200, 0]
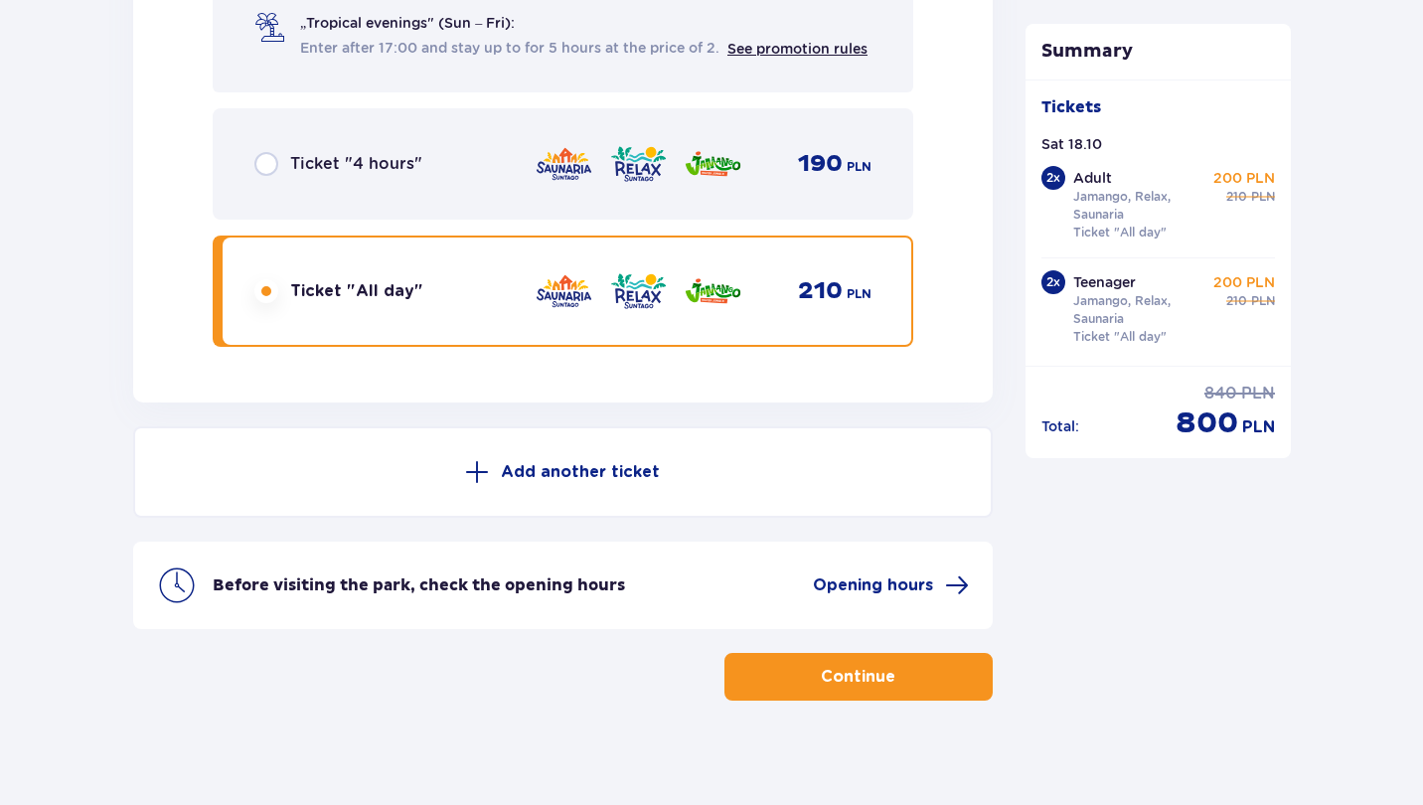
scroll to position [6919, 0]
click at [826, 667] on p "Continue" at bounding box center [858, 678] width 75 height 22
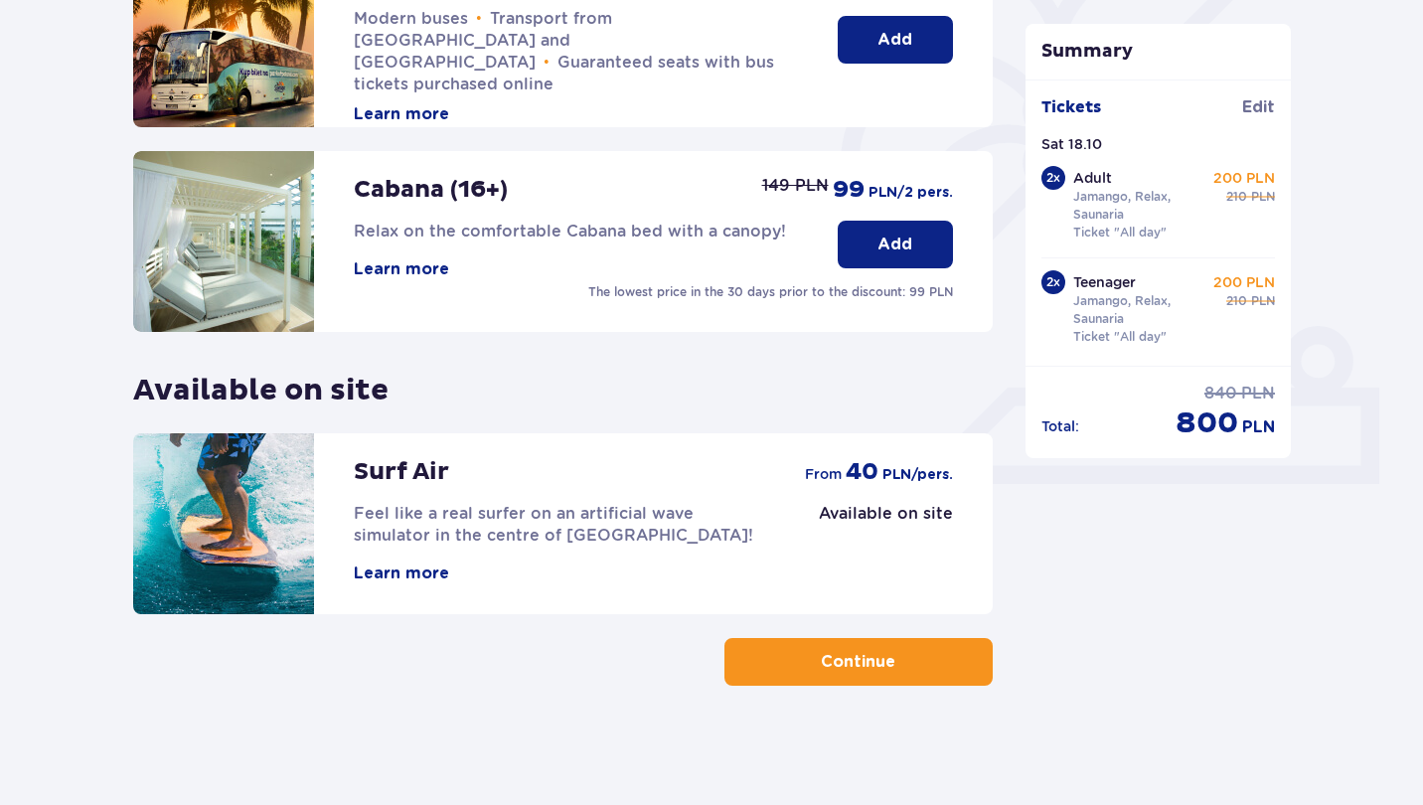
scroll to position [542, 0]
click at [845, 661] on p "Continue" at bounding box center [858, 662] width 75 height 22
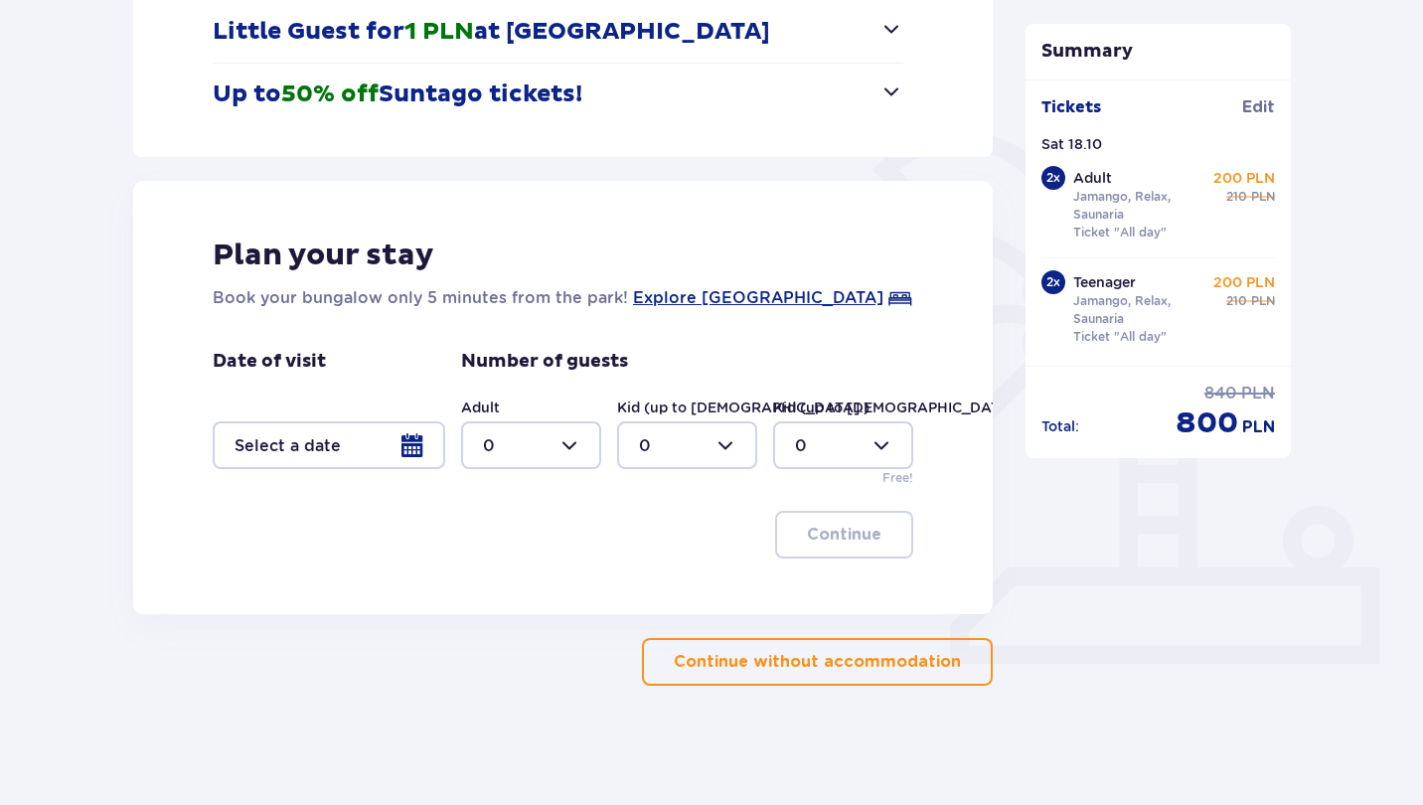
scroll to position [363, 0]
click at [777, 656] on p "Continue without accommodation" at bounding box center [817, 662] width 287 height 22
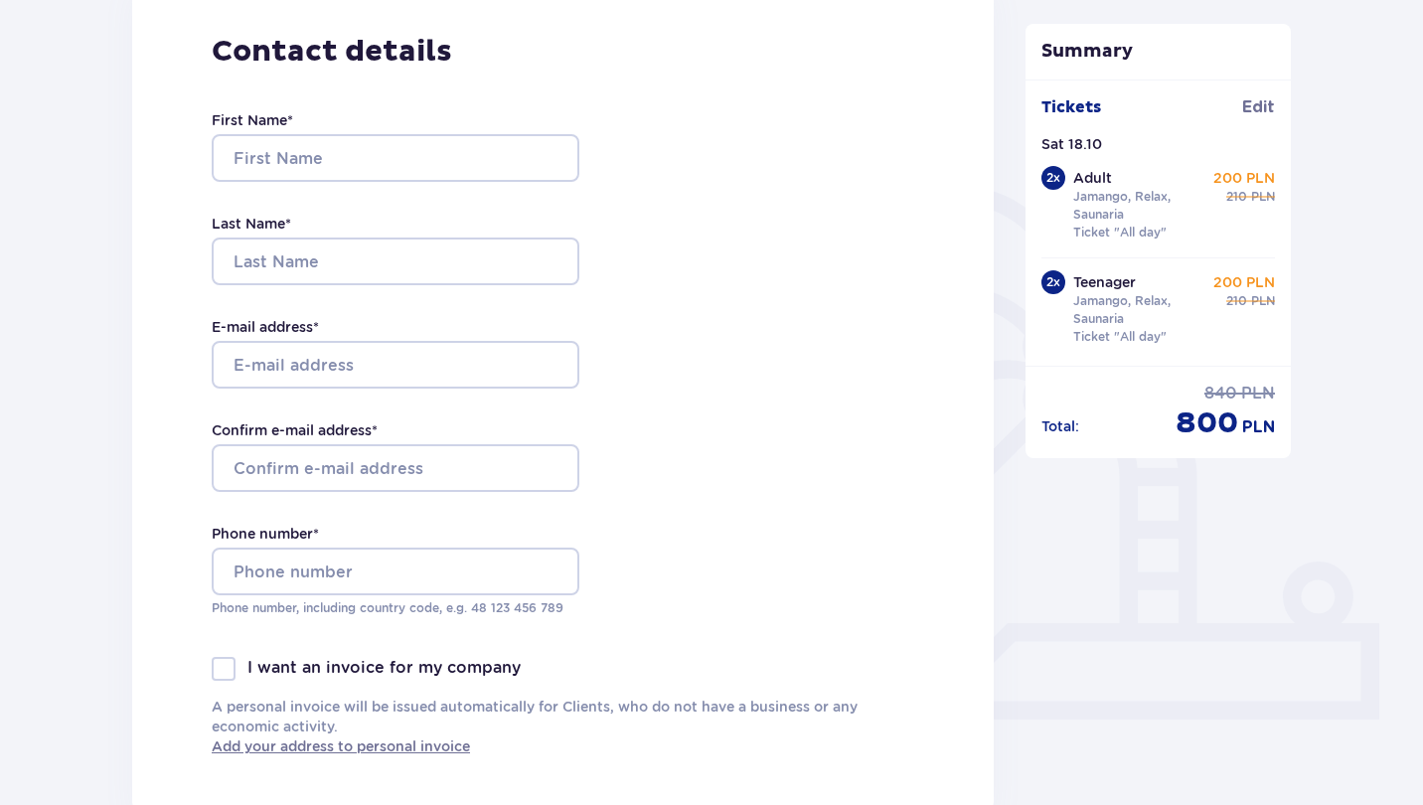
scroll to position [270, 0]
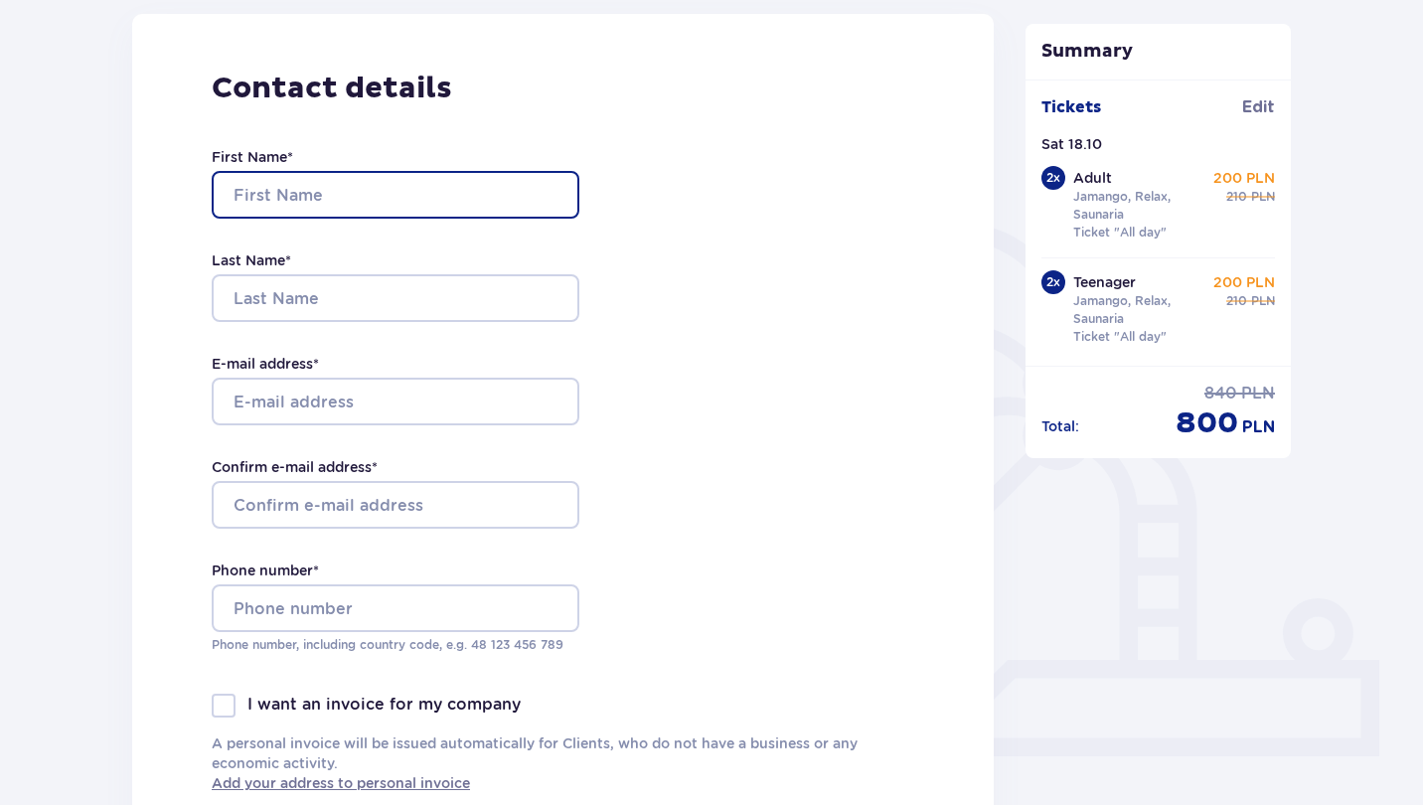
click at [362, 202] on input "First Name *" at bounding box center [396, 195] width 368 height 48
type input "Vita"
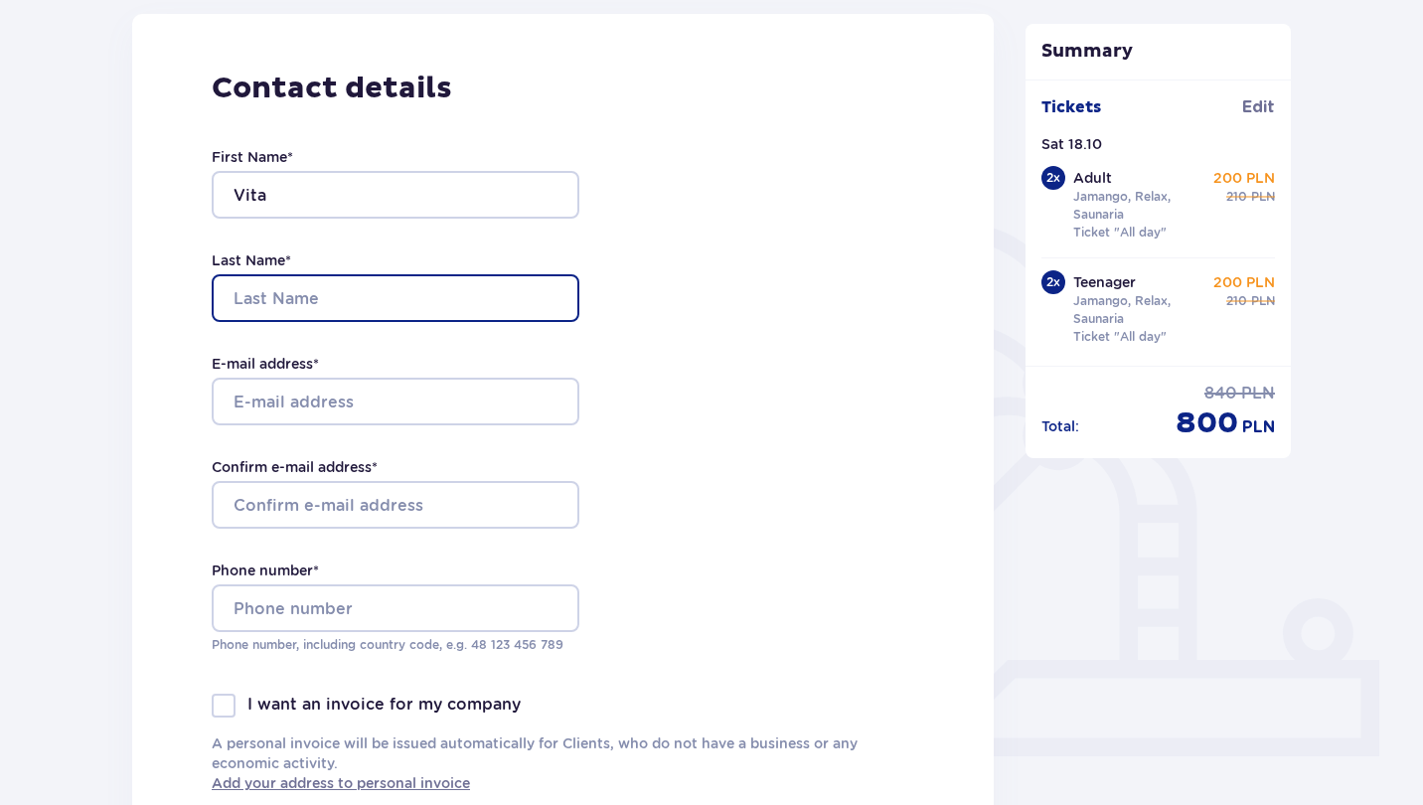
click at [278, 301] on input "Last Name *" at bounding box center [396, 298] width 368 height 48
type input "Klopova"
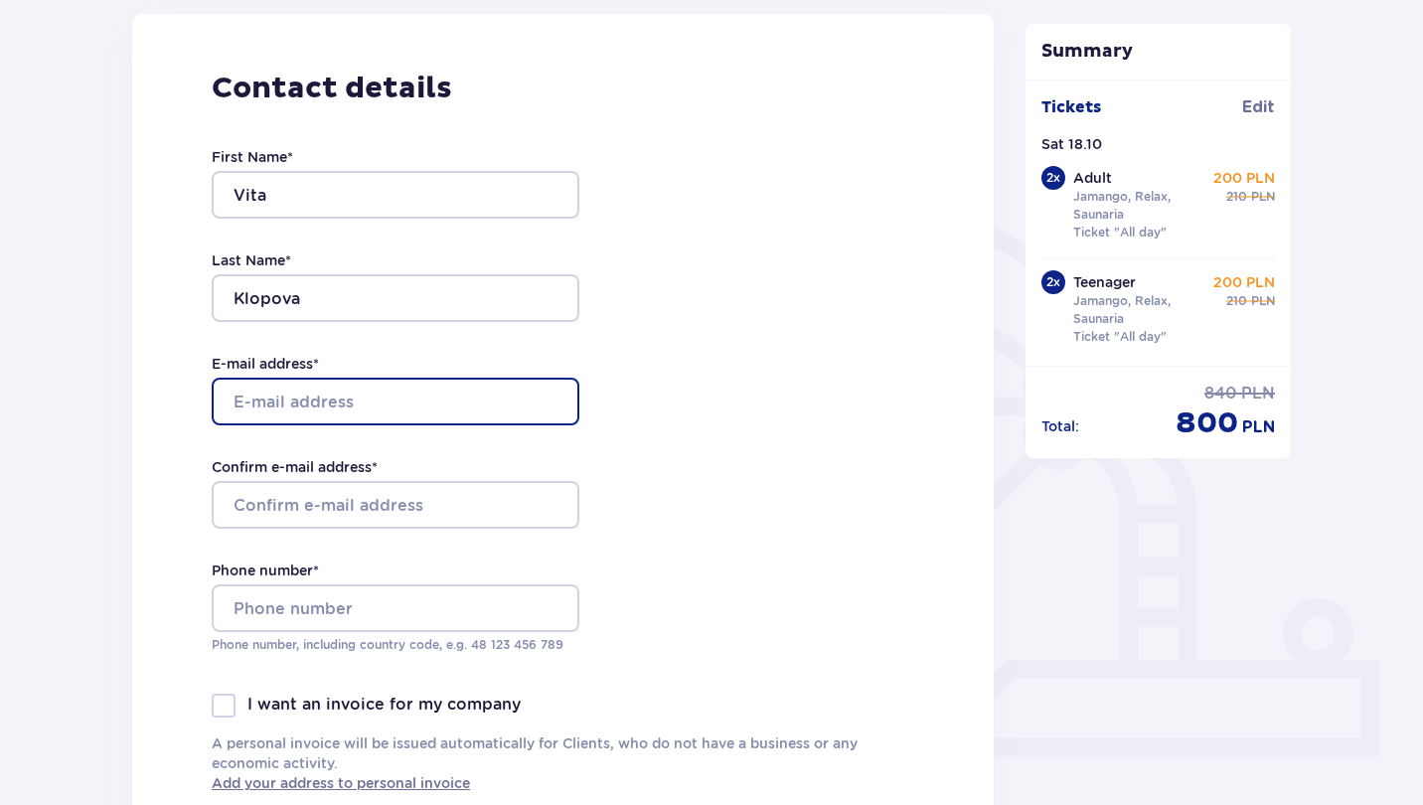
click at [240, 393] on input "E-mail address *" at bounding box center [396, 402] width 368 height 48
click at [279, 399] on input "vittuk7@" at bounding box center [396, 402] width 368 height 48
click at [365, 399] on input "vittuks7@" at bounding box center [396, 402] width 368 height 48
type input "vittuks7@inbox.lv"
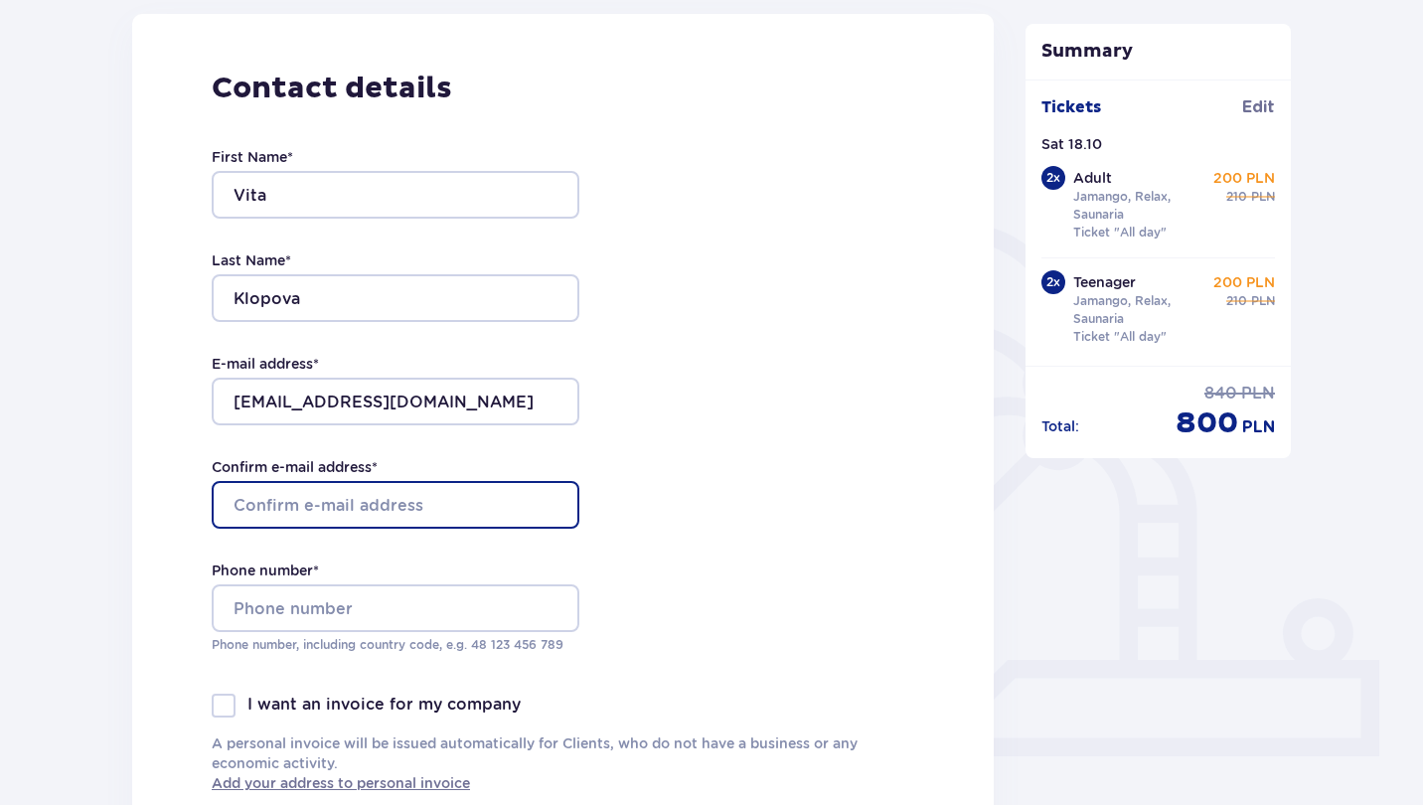
click at [329, 499] on input "Confirm e-mail address *" at bounding box center [396, 505] width 368 height 48
type input "vittuks7@inbox.lv"
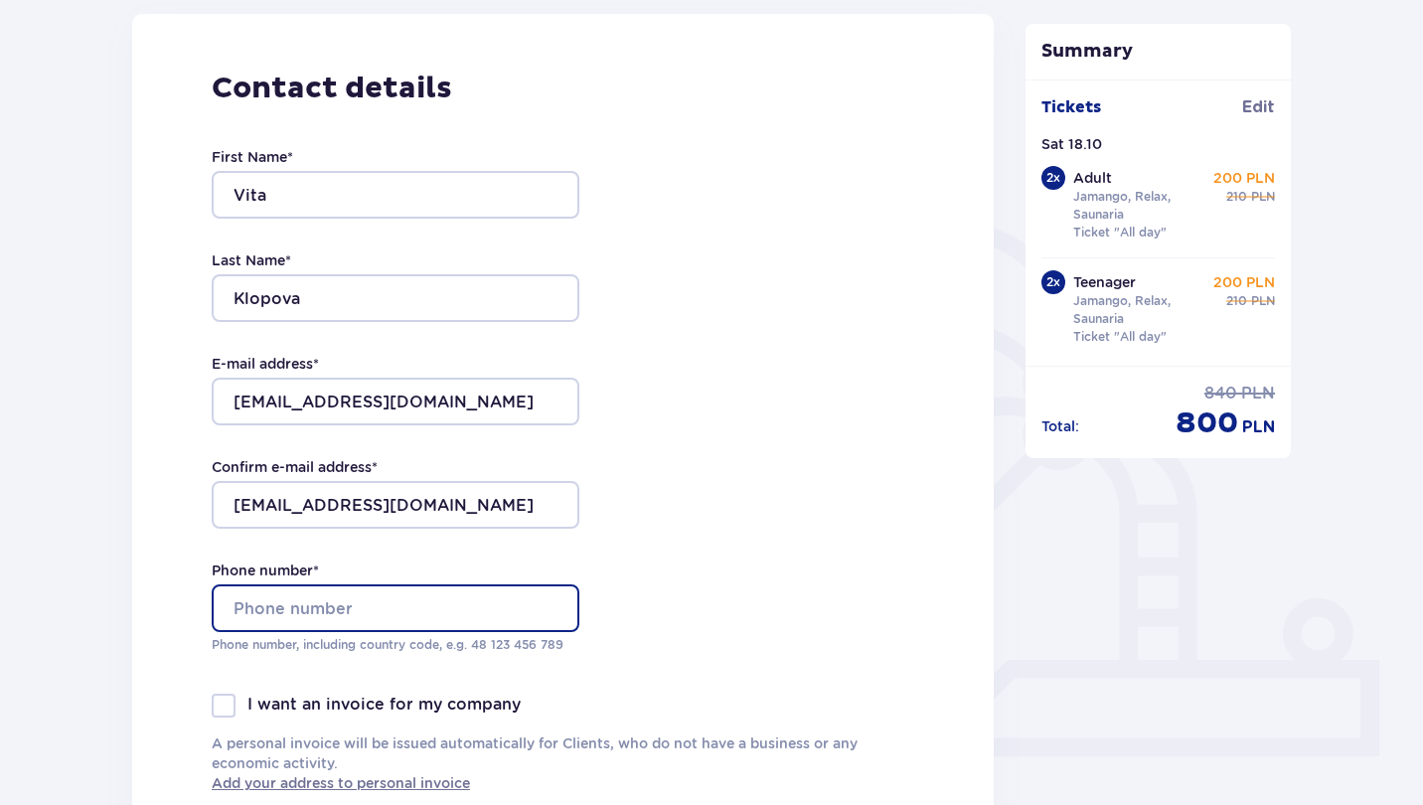
click at [287, 604] on input "Phone number *" at bounding box center [396, 608] width 368 height 48
click at [251, 626] on input "Phone number *" at bounding box center [396, 608] width 368 height 48
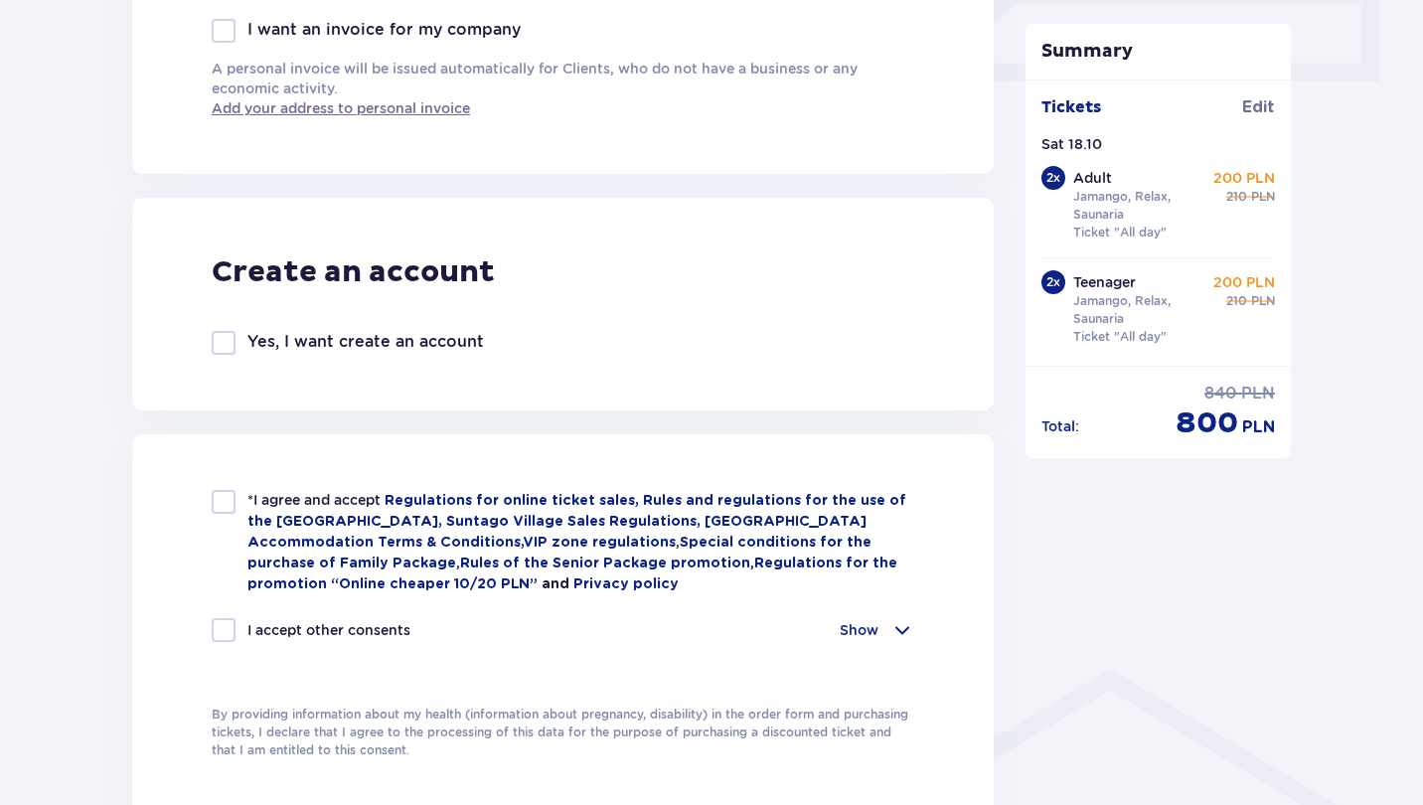
scroll to position [965, 0]
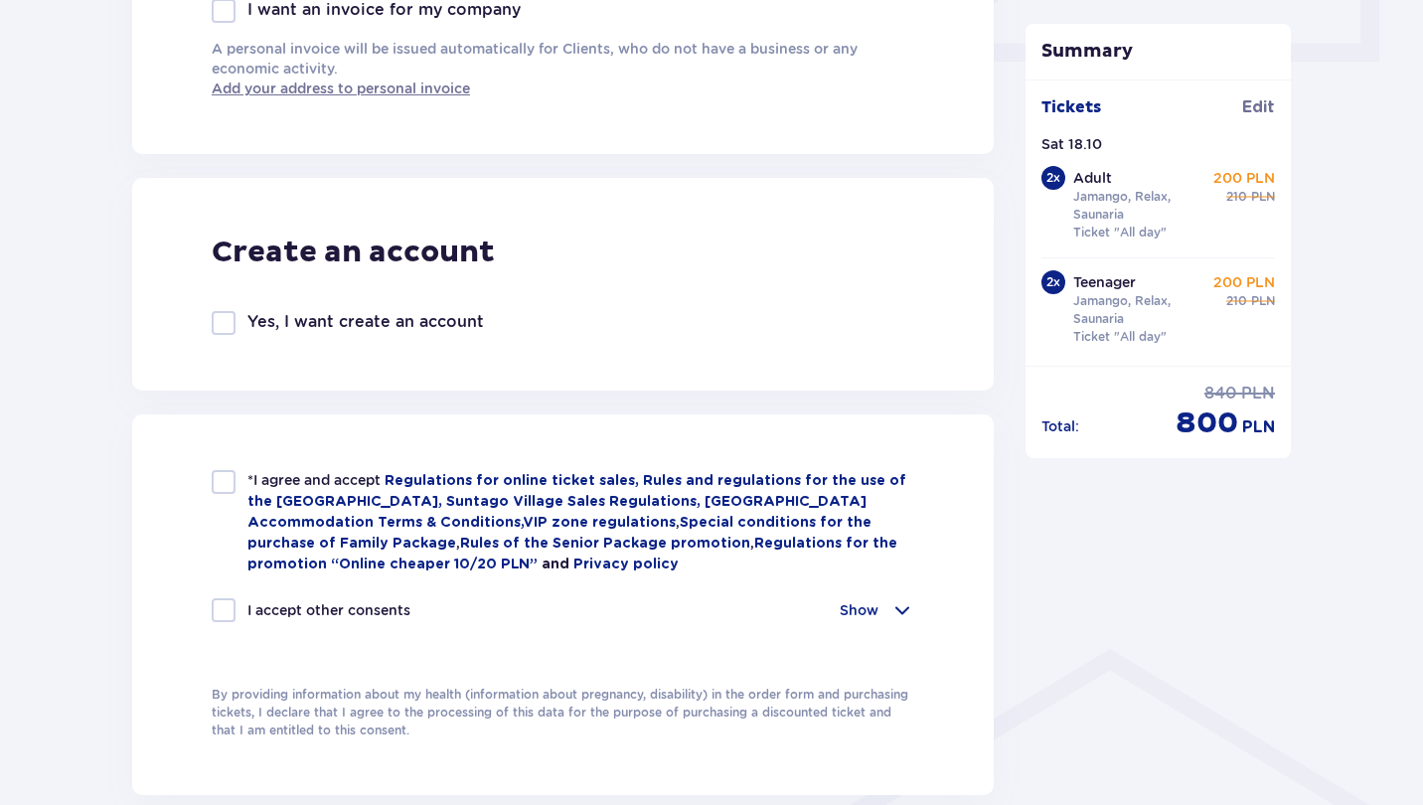
type input "+37129207415"
click at [215, 483] on div at bounding box center [224, 482] width 24 height 24
checkbox input "true"
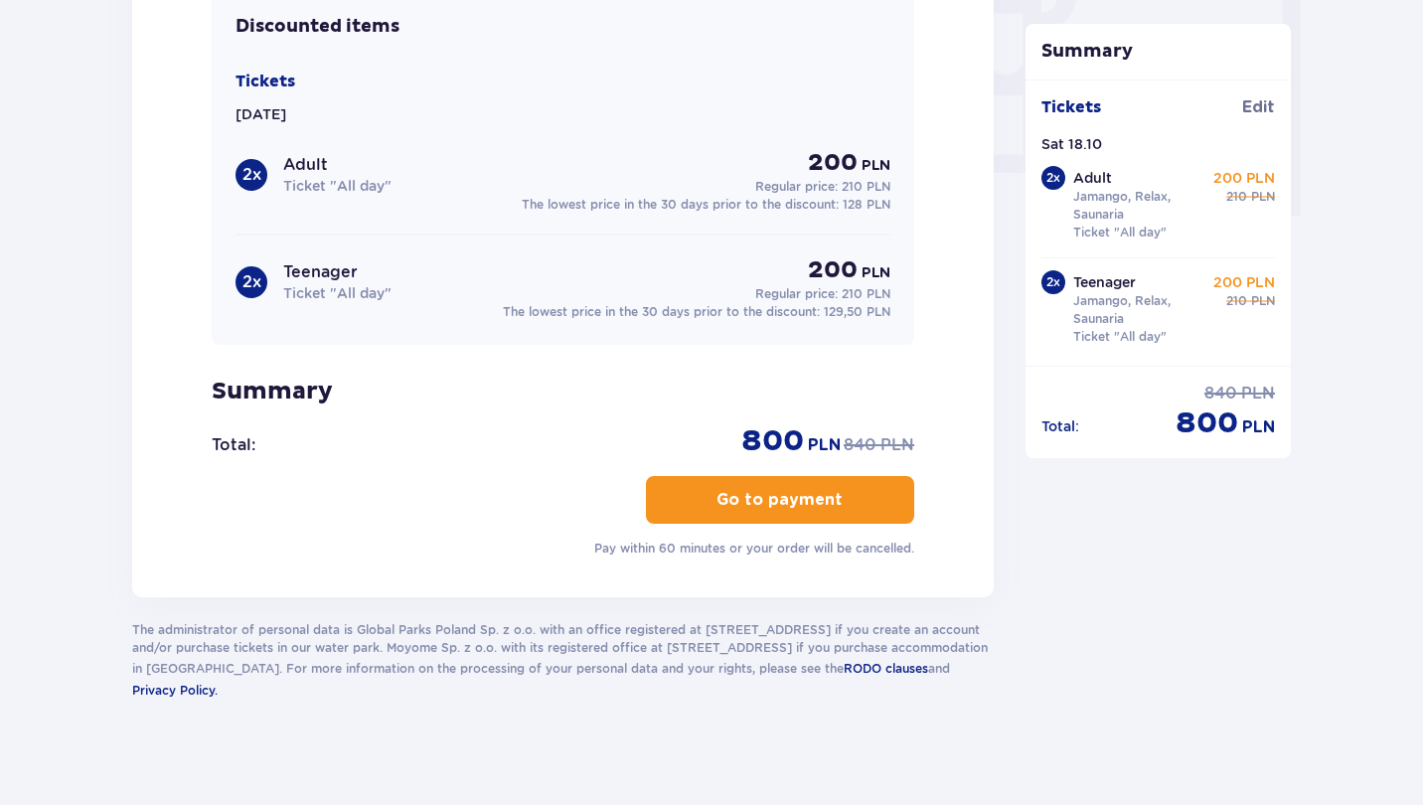
scroll to position [1930, 0]
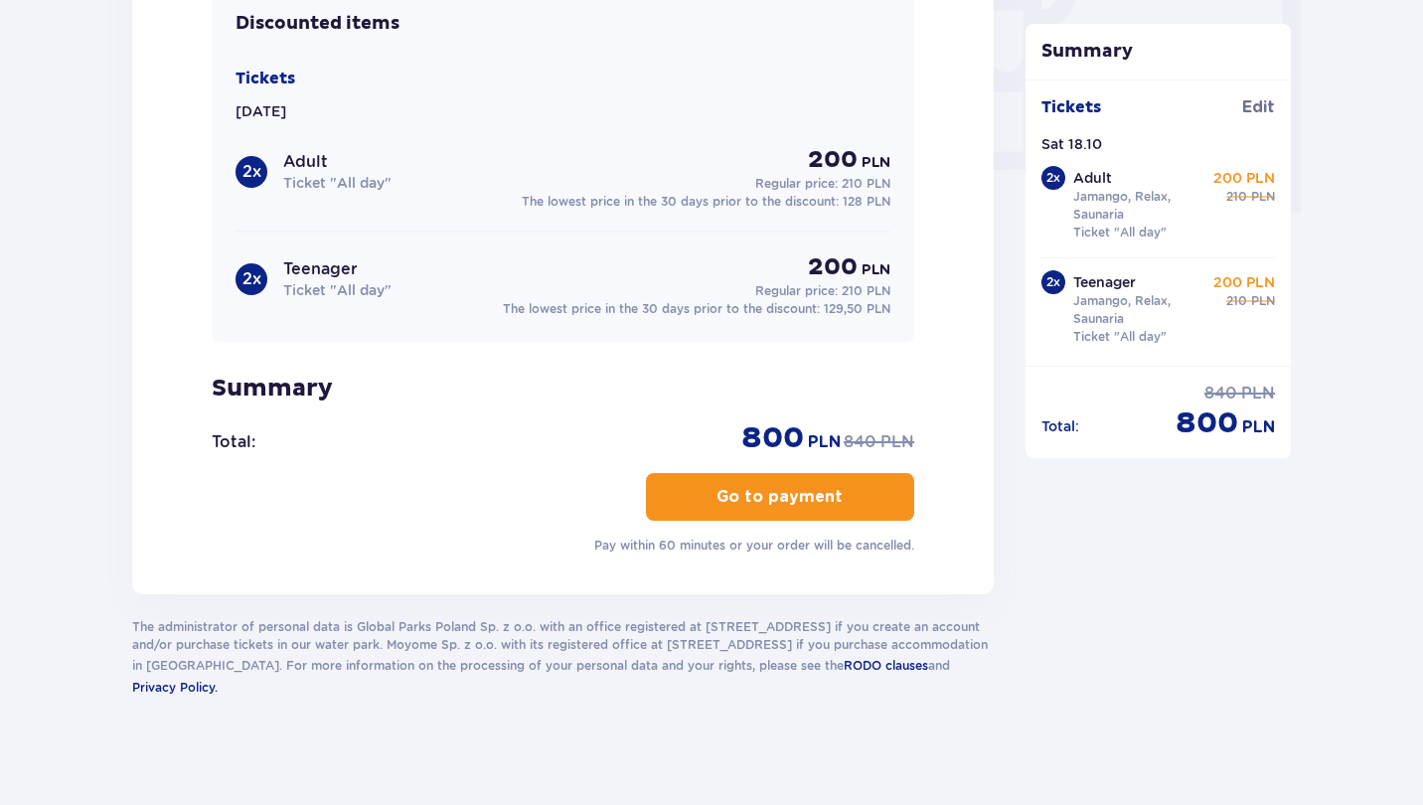
click at [786, 499] on p "Go to payment" at bounding box center [779, 497] width 126 height 22
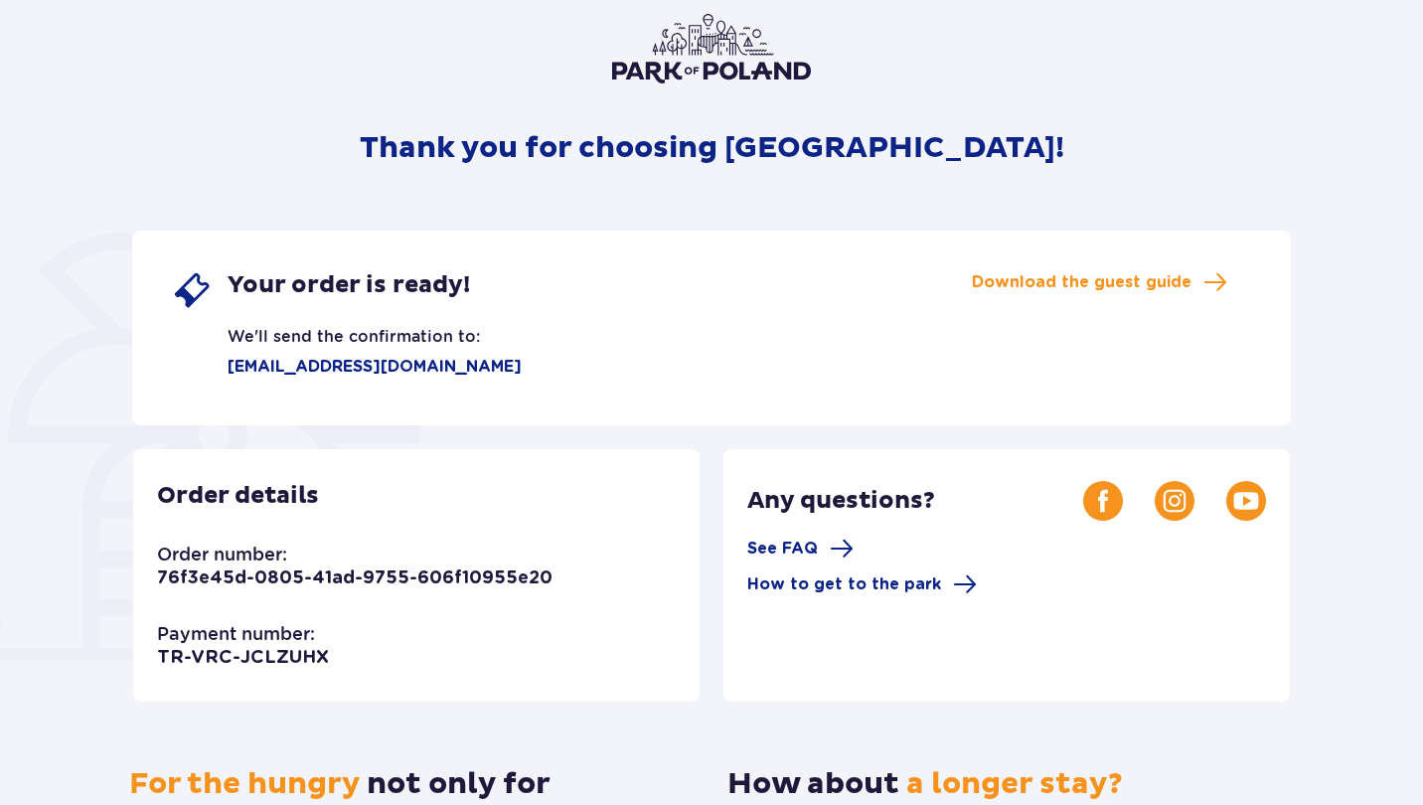
scroll to position [142, 0]
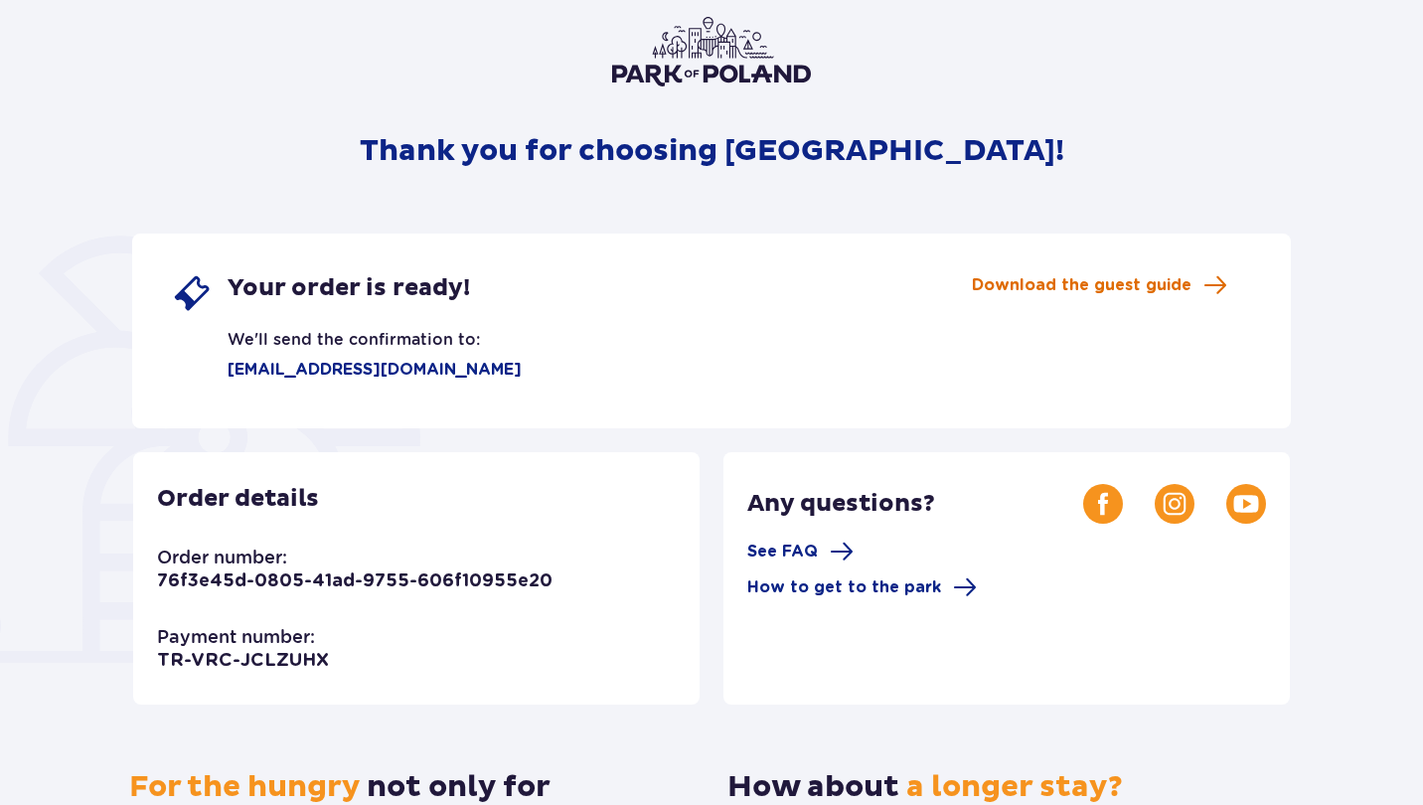
click at [1073, 280] on span "Download the guest guide" at bounding box center [1082, 285] width 220 height 22
